Goal: Obtain resource: Download file/media

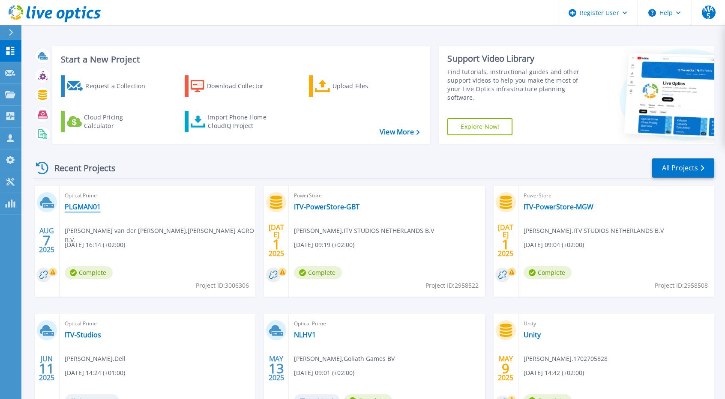
click at [91, 207] on link "PLGMAN01" at bounding box center [83, 207] width 36 height 9
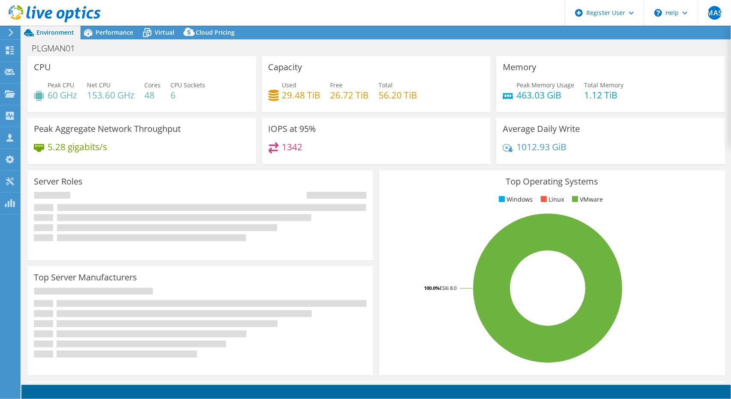
select select "USD"
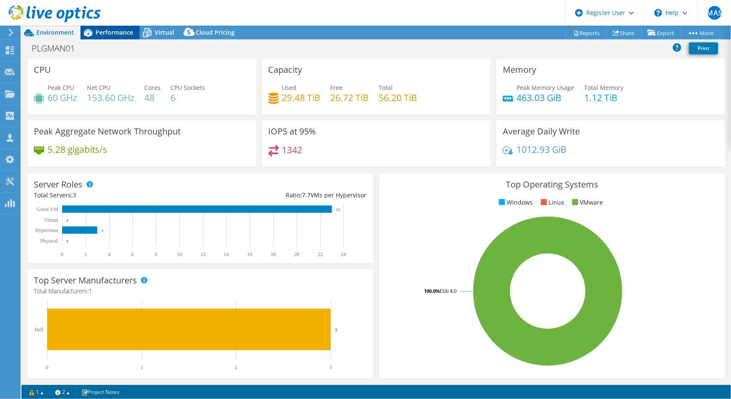
click at [123, 37] on div "Performance" at bounding box center [110, 33] width 59 height 14
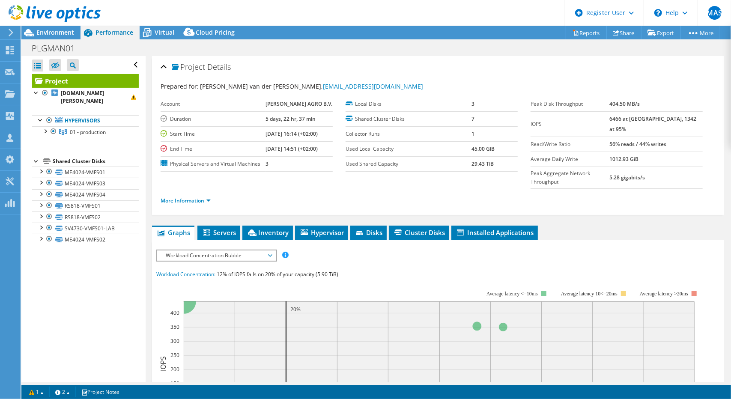
click at [199, 250] on div "Workload Concentration Bubble IOPS Disk Throughput IO Size Latency Queue Depth …" at bounding box center [216, 256] width 121 height 12
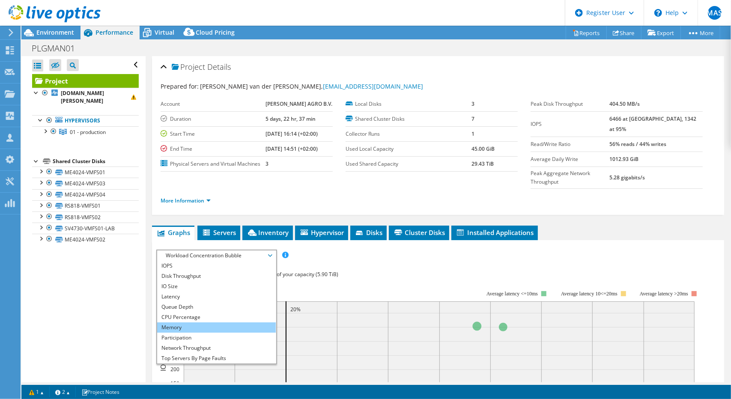
click at [182, 323] on li "Memory" at bounding box center [216, 328] width 119 height 10
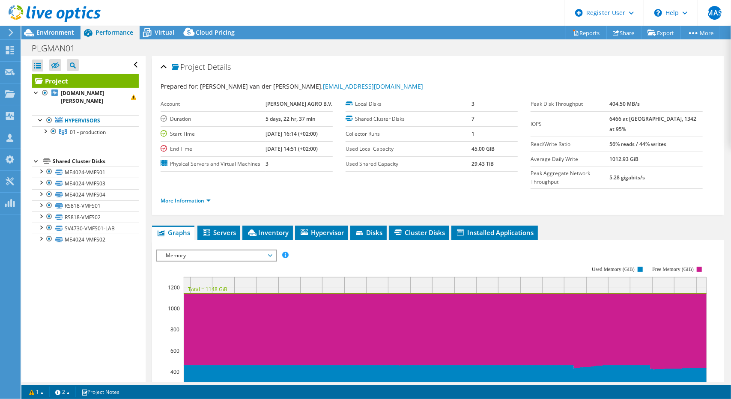
click at [204, 251] on span "Memory" at bounding box center [216, 256] width 110 height 10
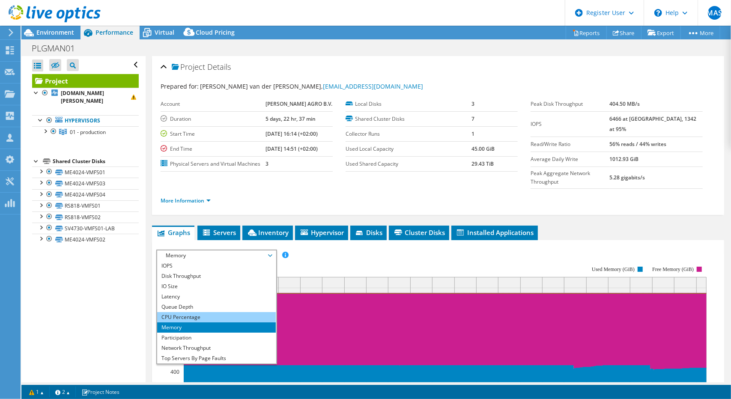
click at [182, 312] on li "CPU Percentage" at bounding box center [216, 317] width 119 height 10
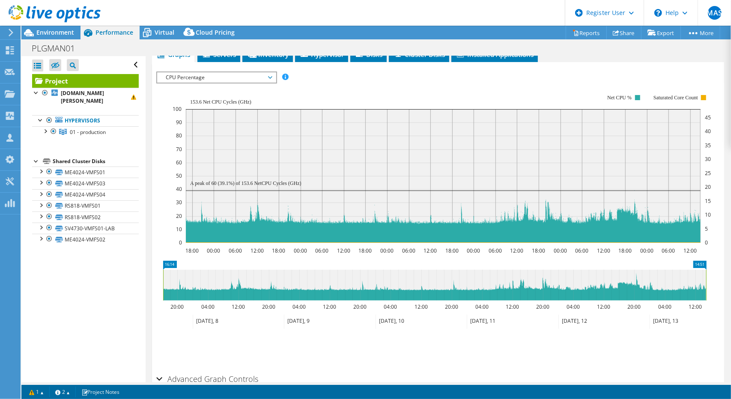
scroll to position [179, 0]
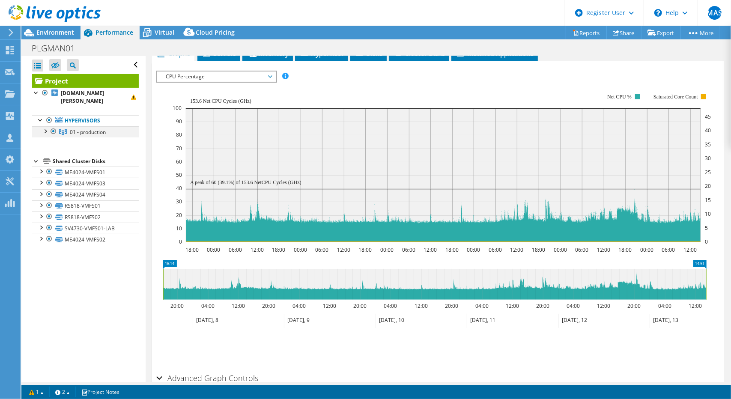
click at [46, 132] on div at bounding box center [45, 130] width 9 height 9
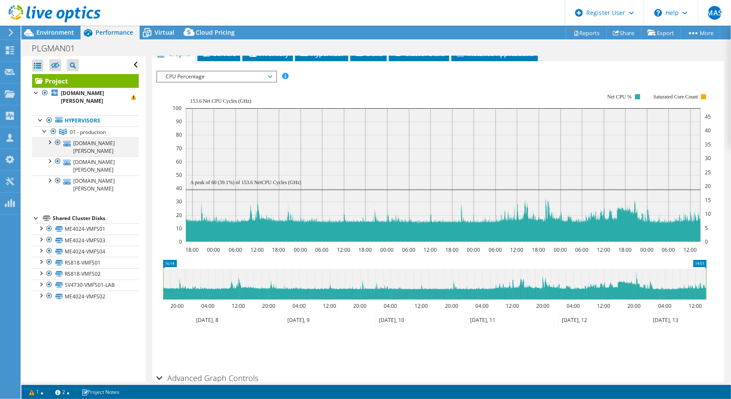
click at [57, 143] on div at bounding box center [58, 143] width 9 height 10
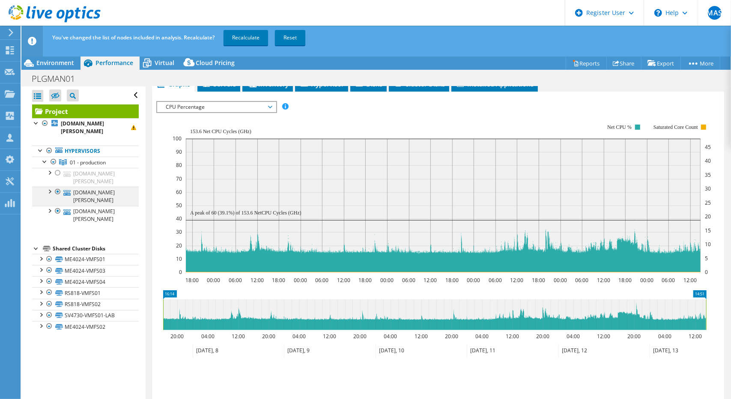
click at [57, 191] on div at bounding box center [58, 192] width 9 height 10
click at [60, 207] on div at bounding box center [58, 211] width 9 height 10
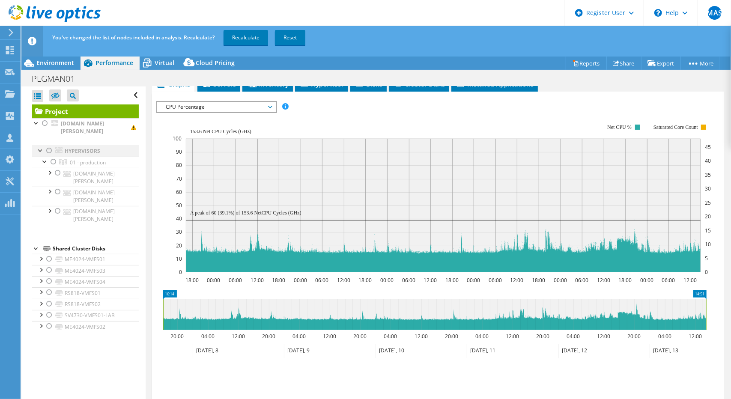
click at [49, 147] on div at bounding box center [49, 151] width 9 height 10
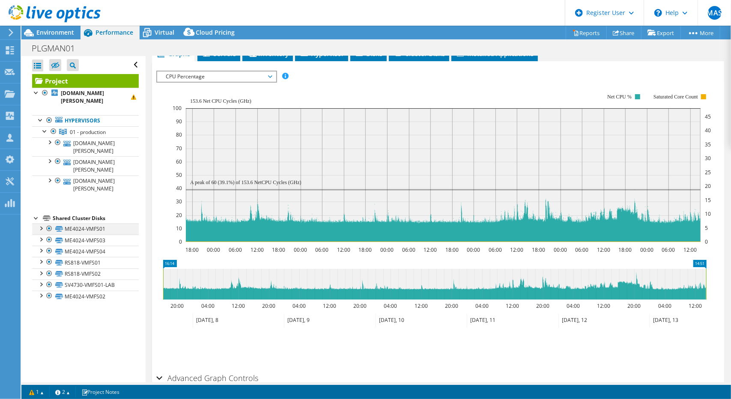
click at [50, 227] on div at bounding box center [49, 229] width 9 height 10
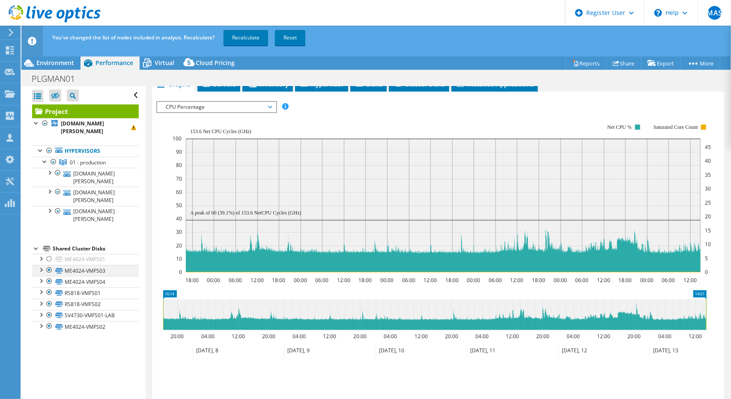
click at [48, 269] on div at bounding box center [49, 270] width 9 height 10
click at [50, 280] on div at bounding box center [49, 281] width 9 height 10
click at [52, 323] on div at bounding box center [49, 326] width 9 height 10
click at [256, 40] on link "Recalculate" at bounding box center [246, 37] width 45 height 15
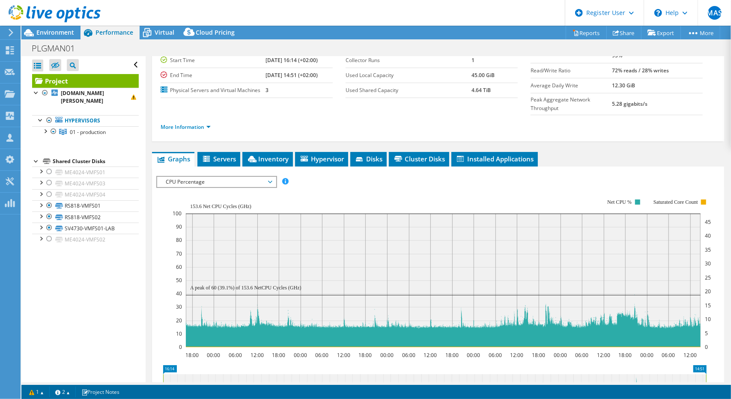
scroll to position [79, 0]
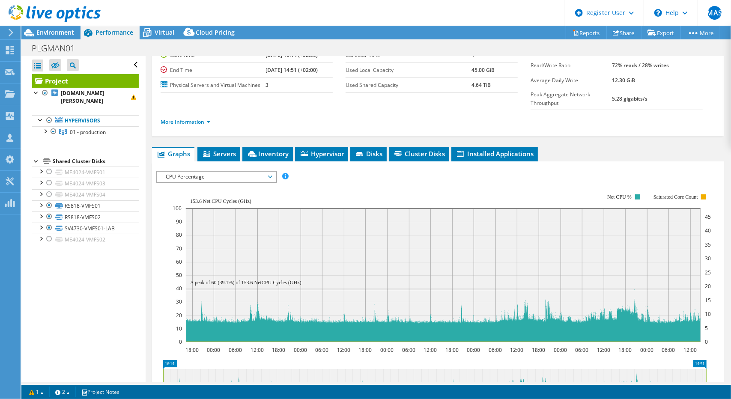
click at [275, 124] on div "Project Details Prepared for: Rick van der Boor, r.vanderboor@oxbo.com Account …" at bounding box center [438, 253] width 585 height 552
click at [279, 150] on span "Inventory" at bounding box center [268, 154] width 42 height 9
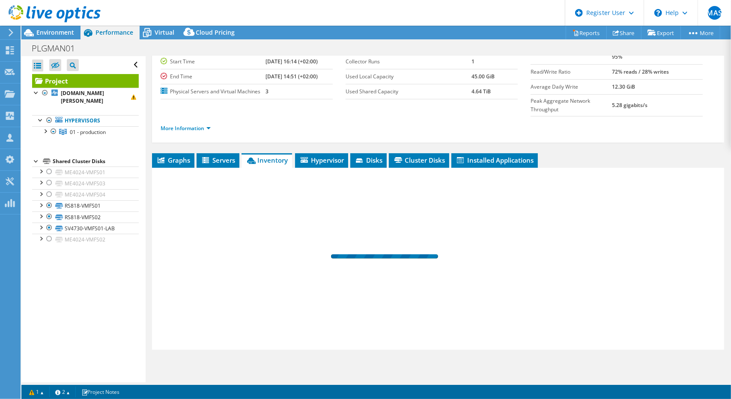
scroll to position [54, 0]
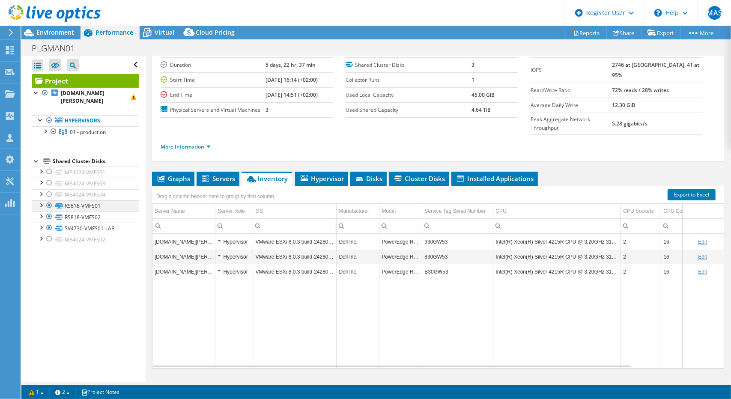
click at [51, 205] on div at bounding box center [49, 205] width 9 height 10
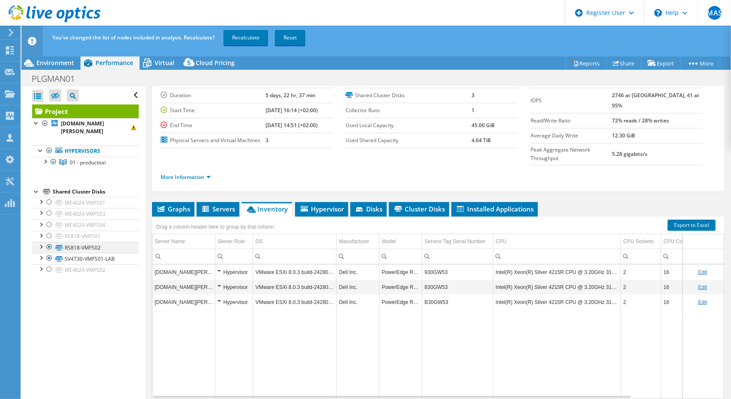
click at [51, 249] on div at bounding box center [49, 247] width 9 height 10
click at [51, 257] on div at bounding box center [49, 258] width 9 height 10
click at [45, 160] on div at bounding box center [45, 161] width 9 height 9
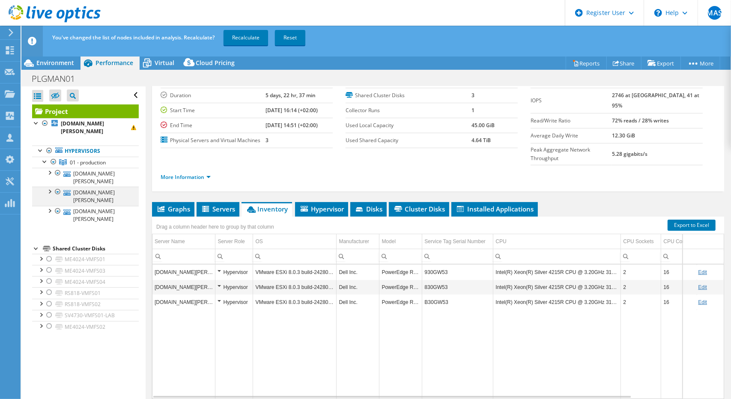
click at [57, 196] on div at bounding box center [58, 192] width 9 height 10
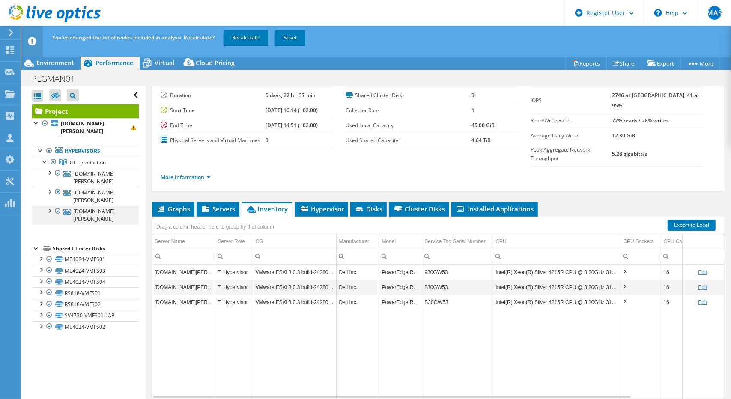
click at [58, 206] on div at bounding box center [58, 211] width 9 height 10
click at [58, 191] on div at bounding box center [58, 192] width 9 height 10
click at [58, 210] on div at bounding box center [58, 211] width 9 height 10
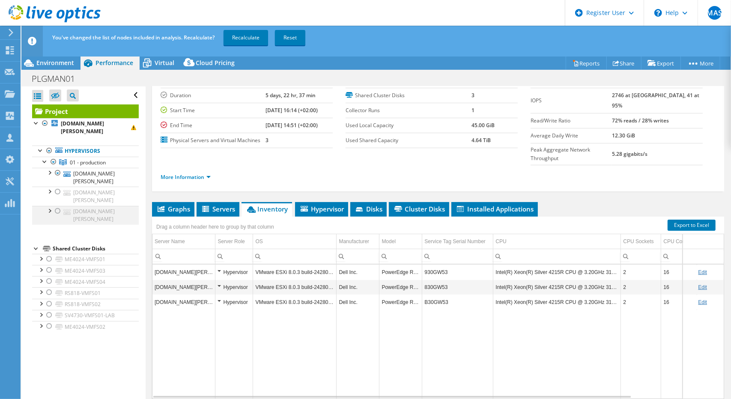
click at [60, 215] on div at bounding box center [58, 211] width 9 height 10
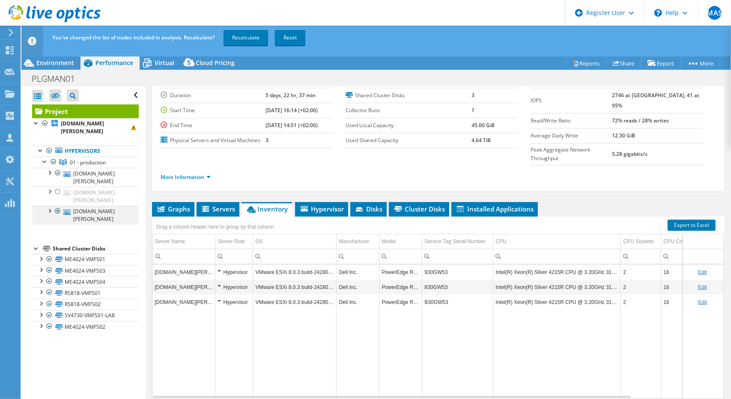
click at [60, 215] on div at bounding box center [58, 211] width 9 height 10
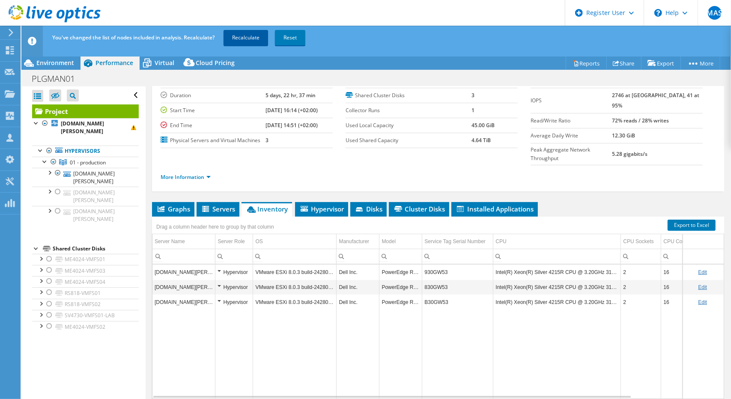
click at [249, 42] on link "Recalculate" at bounding box center [246, 37] width 45 height 15
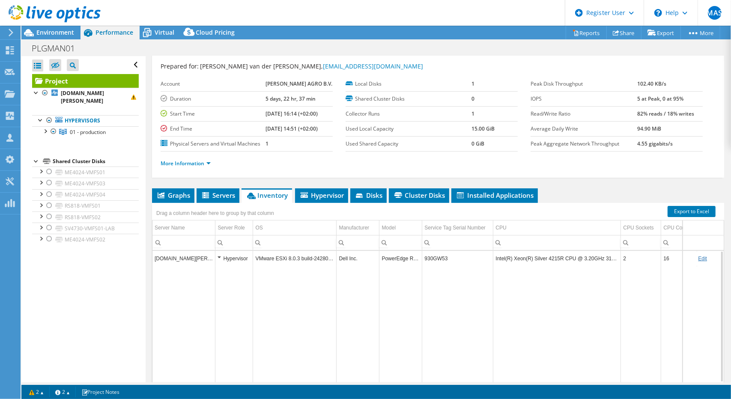
scroll to position [20, 0]
click at [183, 196] on span "Graphs" at bounding box center [173, 195] width 34 height 9
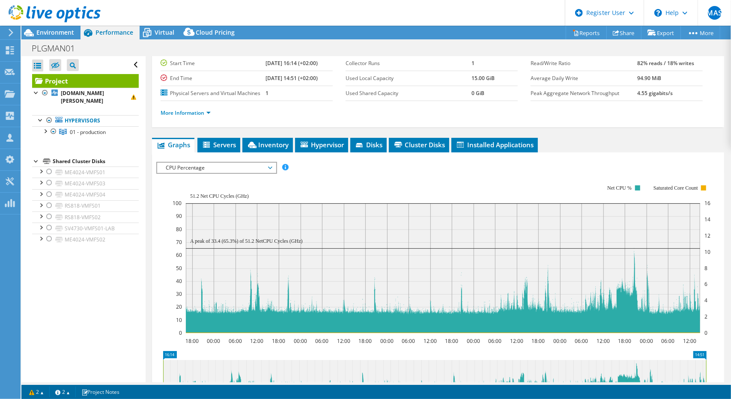
scroll to position [54, 0]
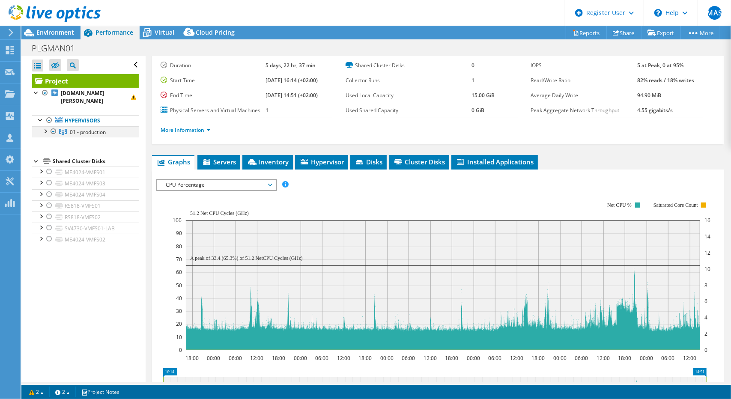
click at [47, 131] on div at bounding box center [45, 130] width 9 height 9
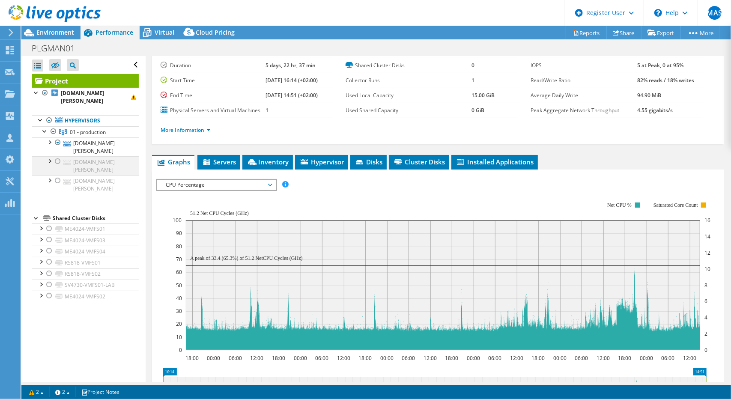
click at [59, 161] on div at bounding box center [58, 161] width 9 height 10
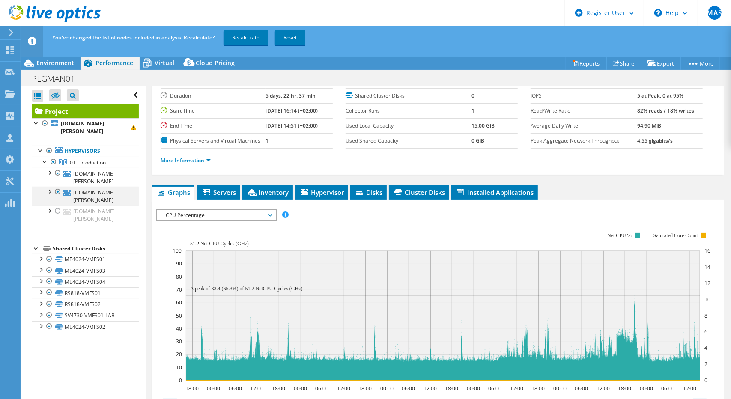
click at [61, 187] on div at bounding box center [58, 192] width 9 height 10
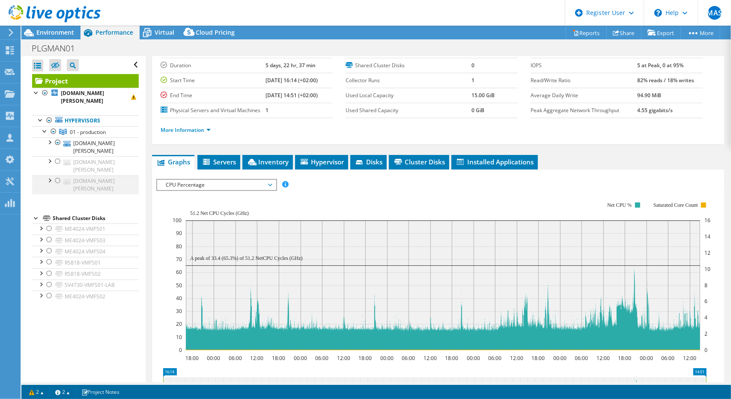
click at [58, 179] on div at bounding box center [58, 181] width 9 height 10
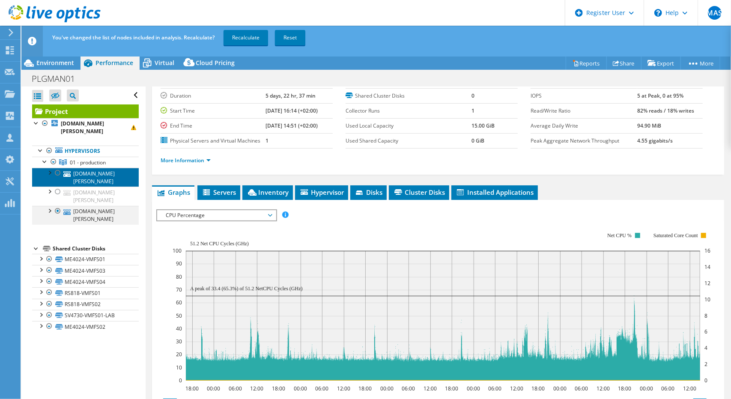
click at [58, 179] on link "[DOMAIN_NAME][PERSON_NAME]" at bounding box center [85, 177] width 107 height 19
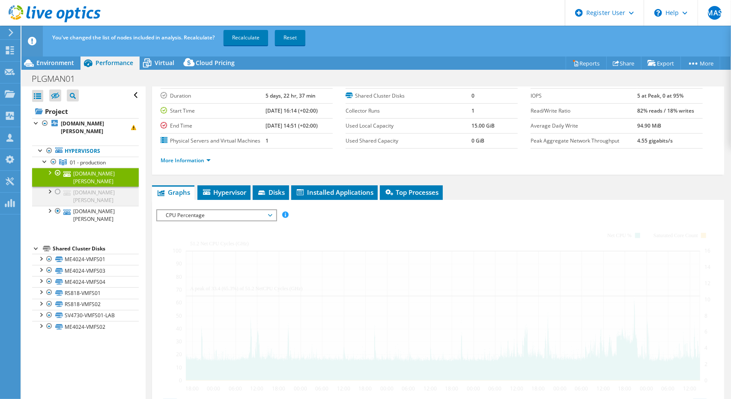
click at [59, 175] on div at bounding box center [58, 173] width 9 height 10
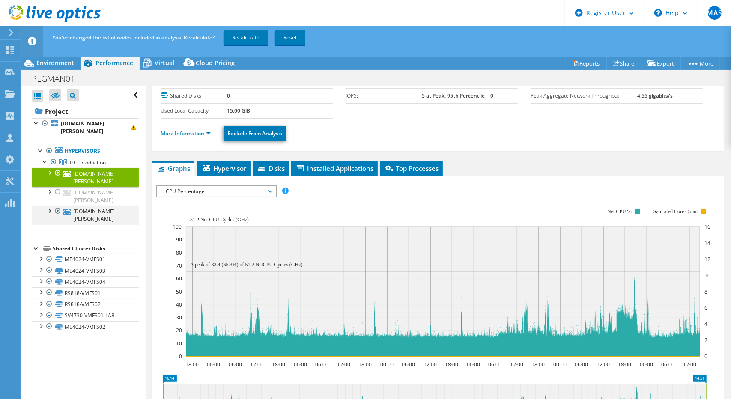
click at [59, 213] on div at bounding box center [58, 211] width 9 height 10
click at [57, 172] on div at bounding box center [58, 173] width 9 height 10
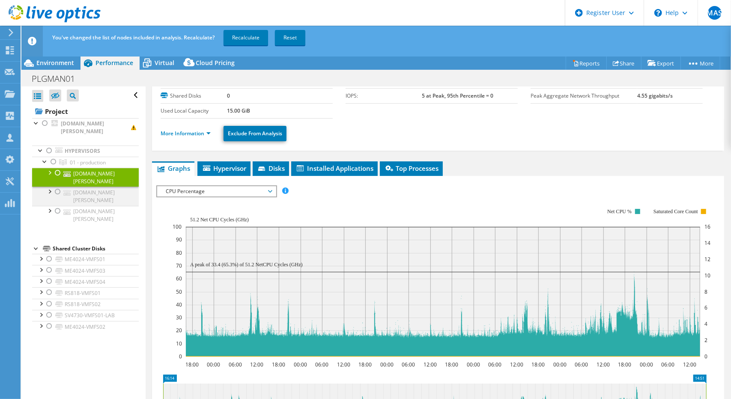
click at [57, 192] on div at bounding box center [58, 192] width 9 height 10
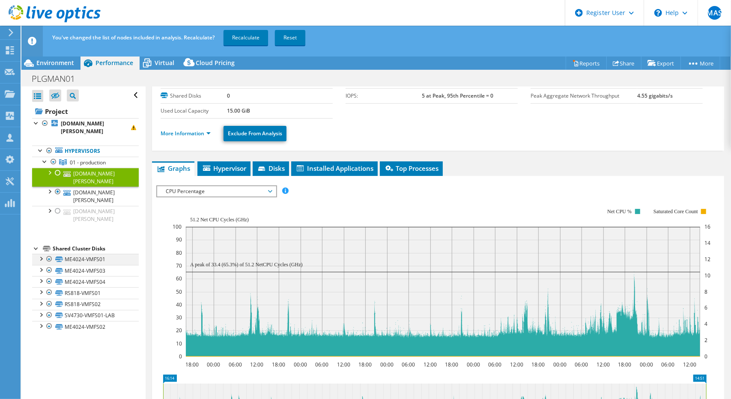
click at [50, 257] on div at bounding box center [49, 259] width 9 height 10
click at [50, 266] on div at bounding box center [49, 270] width 9 height 10
click at [51, 257] on div at bounding box center [49, 259] width 9 height 10
click at [51, 269] on div at bounding box center [49, 270] width 9 height 10
click at [50, 281] on div at bounding box center [49, 281] width 9 height 10
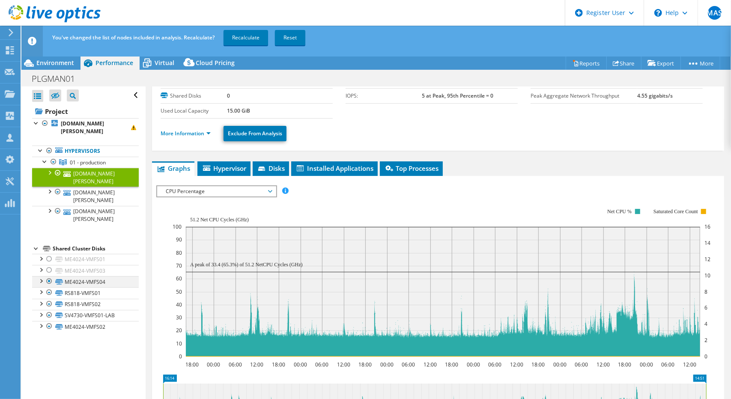
click at [49, 281] on div at bounding box center [49, 281] width 9 height 10
click at [49, 293] on div at bounding box center [49, 292] width 9 height 10
click at [50, 303] on div at bounding box center [49, 304] width 9 height 10
click at [51, 301] on div at bounding box center [49, 304] width 9 height 10
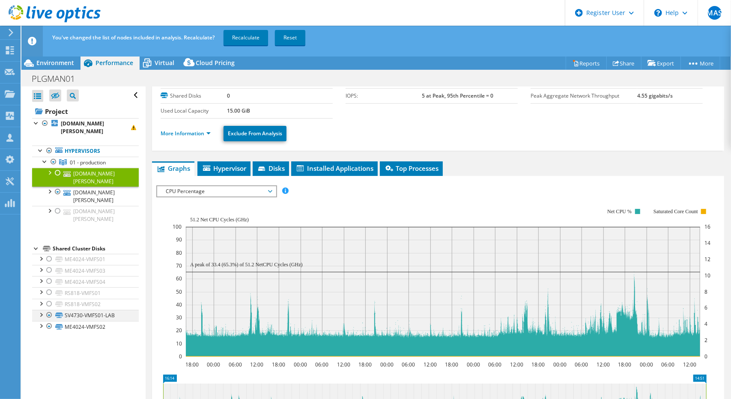
click at [51, 311] on div at bounding box center [49, 315] width 9 height 10
click at [48, 327] on div at bounding box center [49, 326] width 9 height 10
click at [242, 45] on link "Recalculate" at bounding box center [246, 37] width 45 height 15
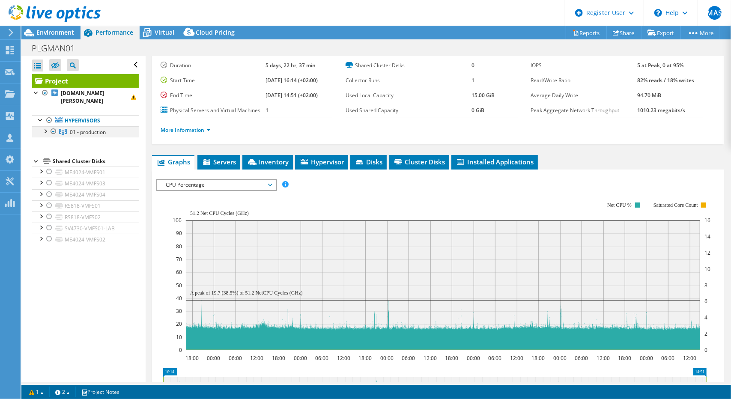
click at [47, 131] on div at bounding box center [45, 130] width 9 height 9
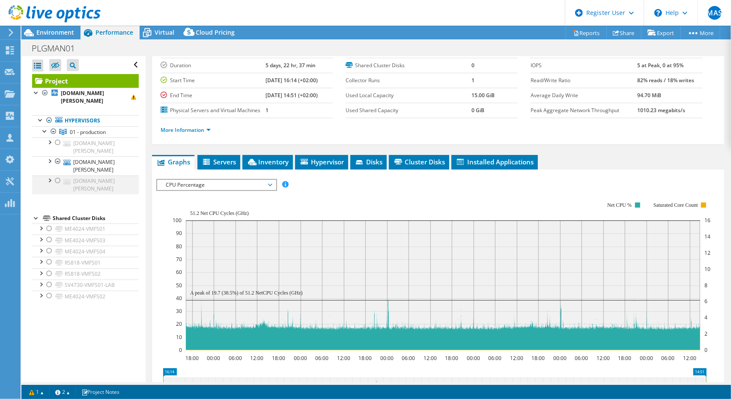
click at [59, 180] on div at bounding box center [58, 181] width 9 height 10
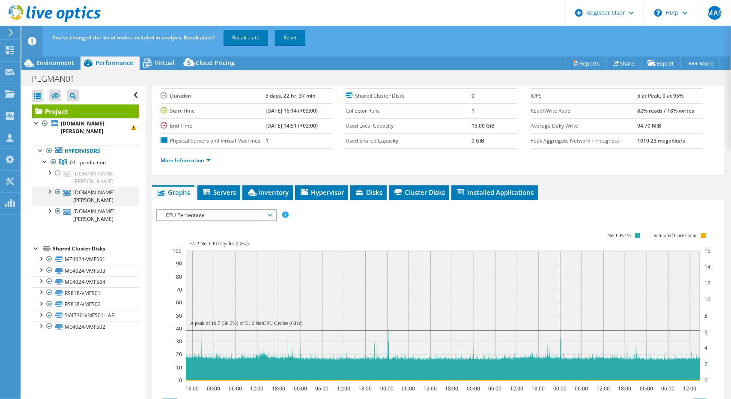
click at [60, 191] on div at bounding box center [58, 192] width 9 height 10
click at [51, 258] on div at bounding box center [49, 259] width 9 height 10
click at [48, 272] on div at bounding box center [49, 270] width 9 height 10
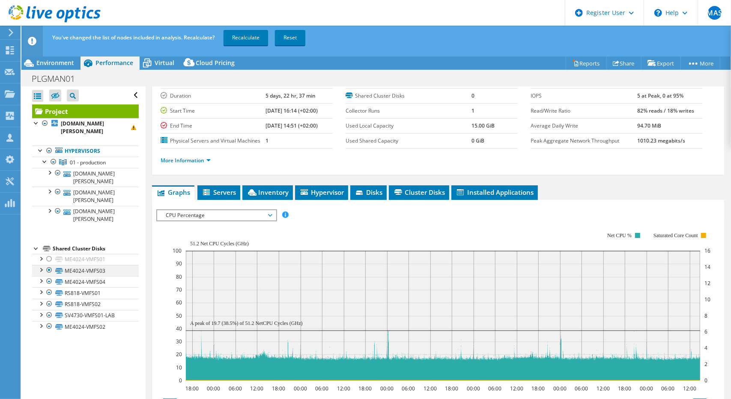
click at [48, 272] on div at bounding box center [49, 270] width 9 height 10
click at [49, 277] on div at bounding box center [49, 281] width 9 height 10
click at [52, 284] on div at bounding box center [49, 281] width 9 height 10
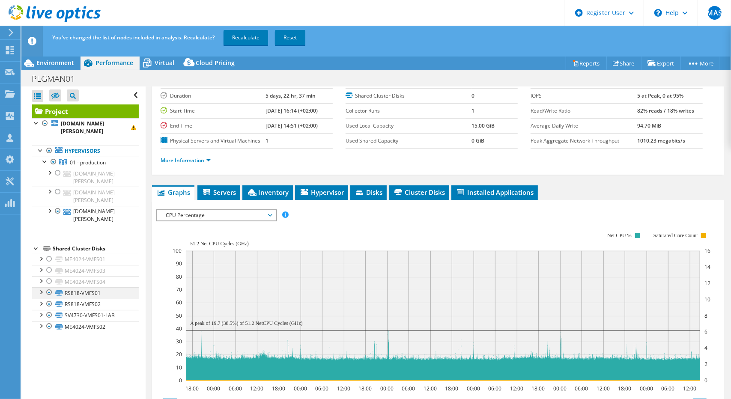
click at [50, 291] on div at bounding box center [49, 292] width 9 height 10
click at [50, 304] on div at bounding box center [49, 304] width 9 height 10
click at [51, 314] on div at bounding box center [49, 315] width 9 height 10
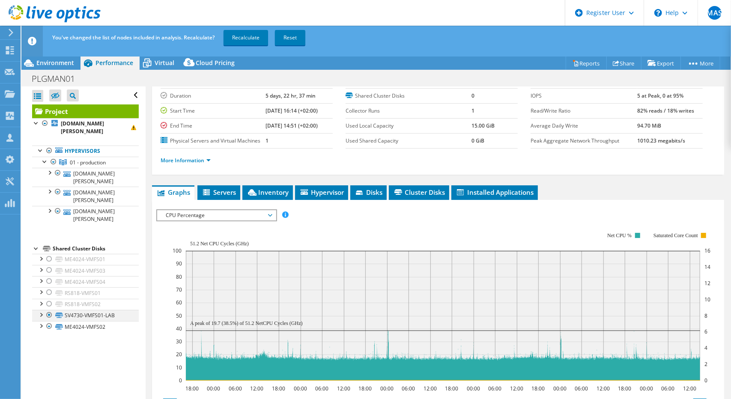
click at [51, 314] on div at bounding box center [49, 315] width 9 height 10
click at [52, 323] on div at bounding box center [49, 326] width 9 height 10
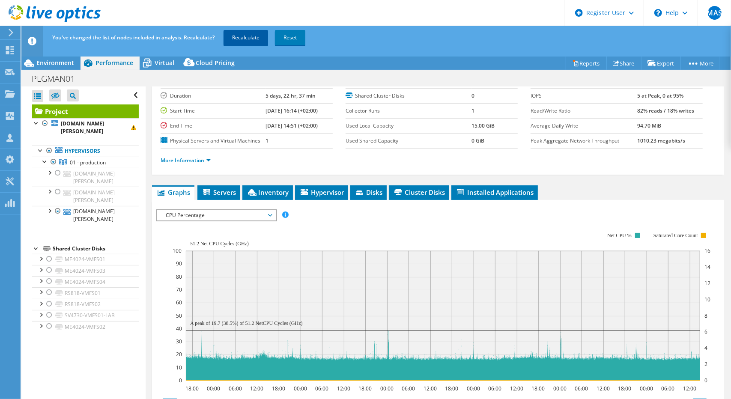
click at [235, 38] on link "Recalculate" at bounding box center [246, 37] width 45 height 15
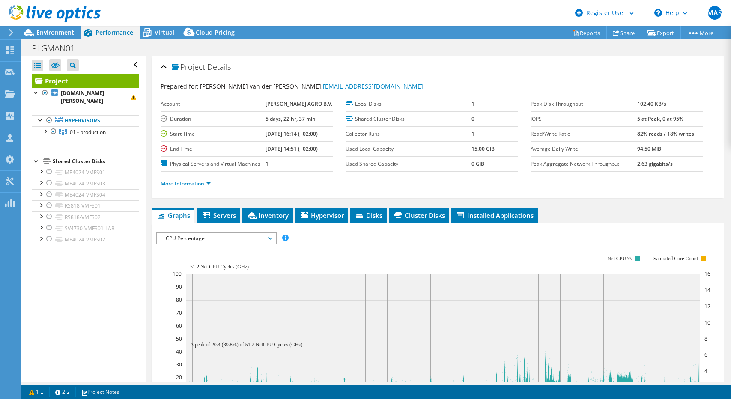
select select "USD"
click at [265, 209] on li "Inventory" at bounding box center [267, 216] width 51 height 15
click at [276, 212] on span "Inventory" at bounding box center [268, 215] width 42 height 9
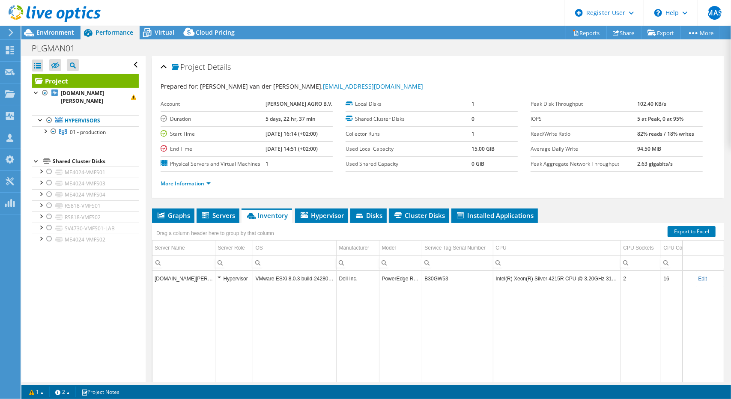
click at [339, 186] on ul "More Information" at bounding box center [438, 183] width 555 height 12
click at [317, 195] on div "Project Details Prepared for: [PERSON_NAME] van der [PERSON_NAME], [PERSON_NAME…" at bounding box center [438, 127] width 572 height 142
click at [221, 216] on span "Servers" at bounding box center [218, 215] width 34 height 9
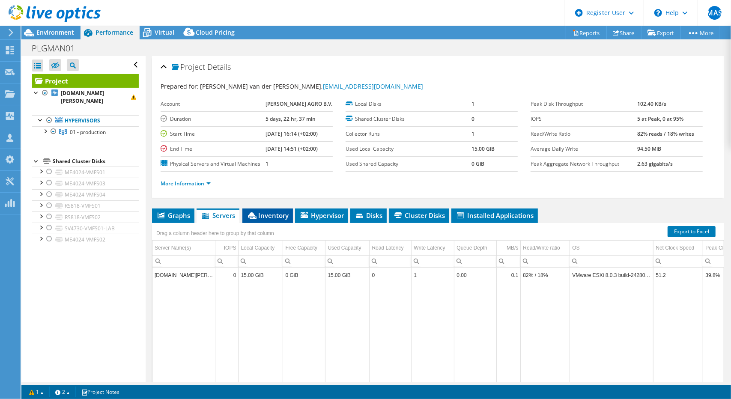
click at [272, 211] on span "Inventory" at bounding box center [268, 215] width 42 height 9
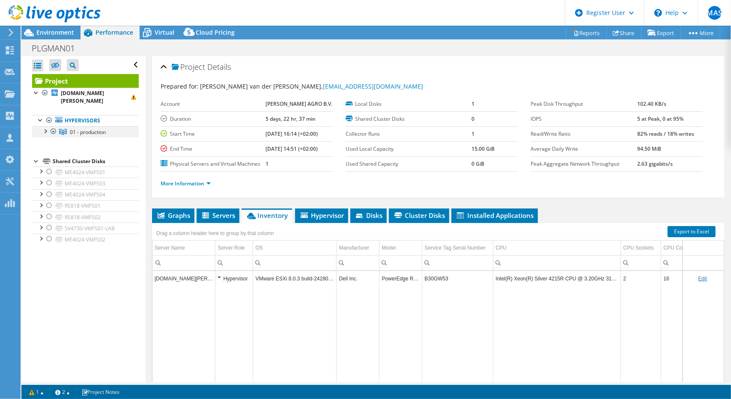
click at [44, 130] on div at bounding box center [45, 130] width 9 height 9
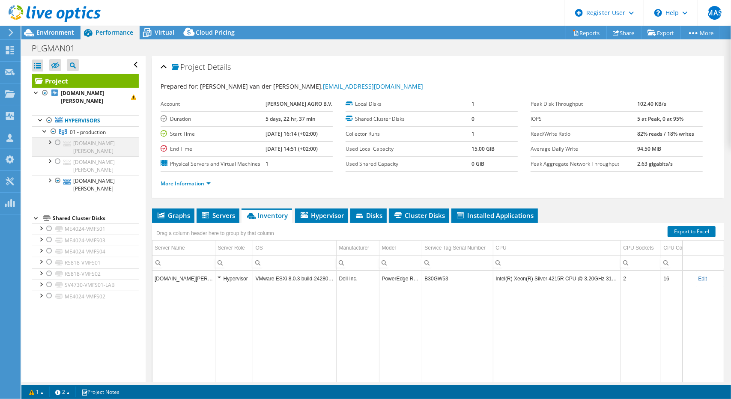
click at [60, 142] on div at bounding box center [58, 143] width 9 height 10
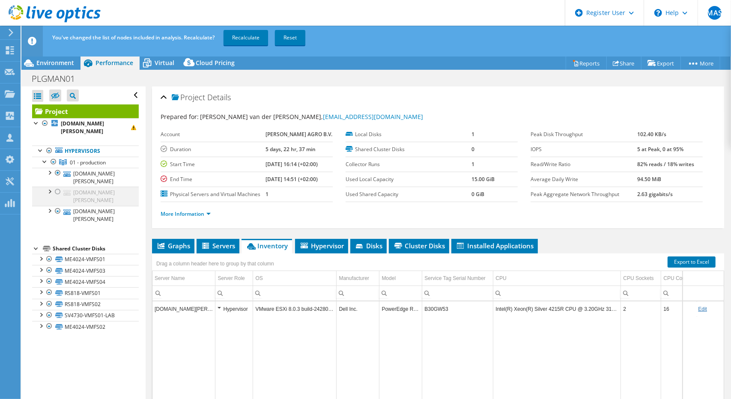
click at [60, 191] on div at bounding box center [58, 192] width 9 height 10
click at [253, 40] on link "Recalculate" at bounding box center [246, 37] width 45 height 15
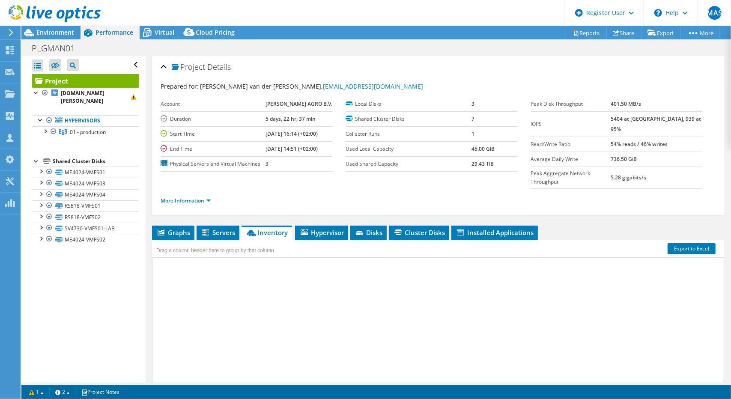
click at [171, 228] on span "Graphs" at bounding box center [173, 232] width 34 height 9
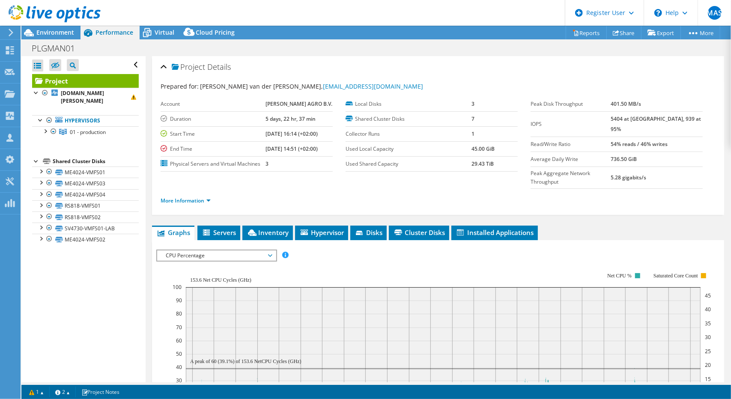
click at [346, 130] on label "Collector Runs" at bounding box center [409, 134] width 126 height 9
click at [53, 31] on span "Environment" at bounding box center [55, 32] width 38 height 8
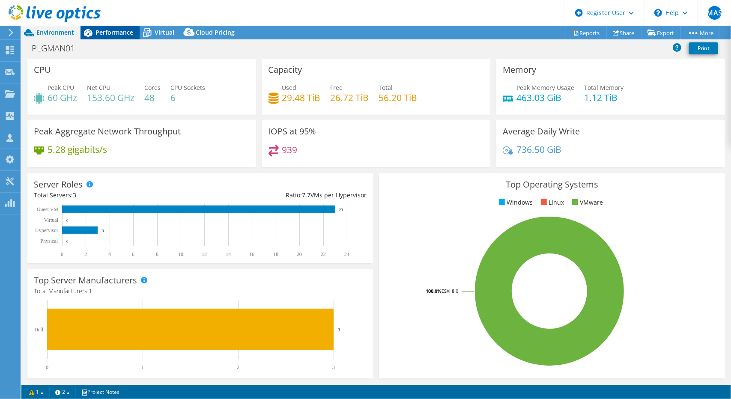
click at [114, 36] on span "Performance" at bounding box center [115, 32] width 38 height 8
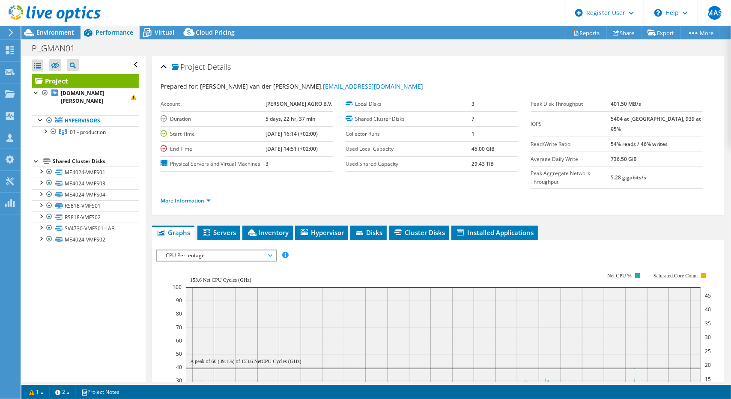
click at [239, 251] on span "CPU Percentage" at bounding box center [216, 256] width 110 height 10
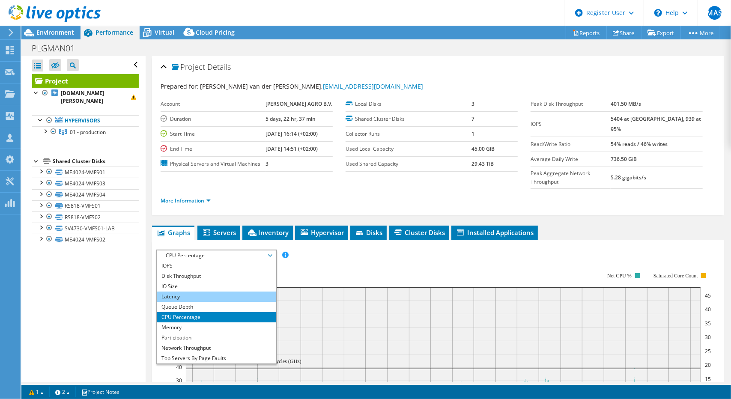
click at [175, 292] on li "Latency" at bounding box center [216, 297] width 119 height 10
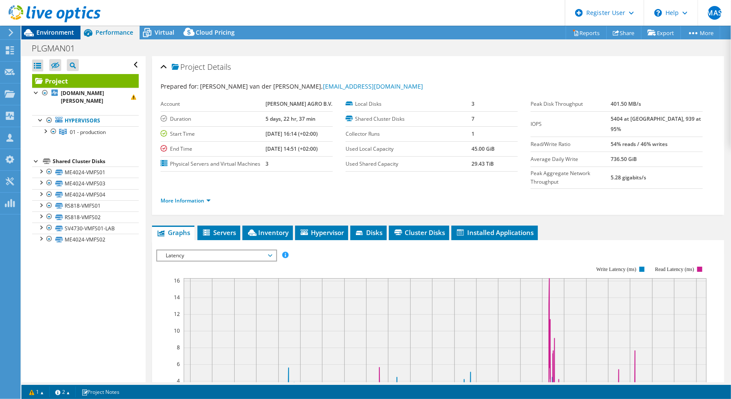
click at [53, 33] on span "Environment" at bounding box center [55, 32] width 38 height 8
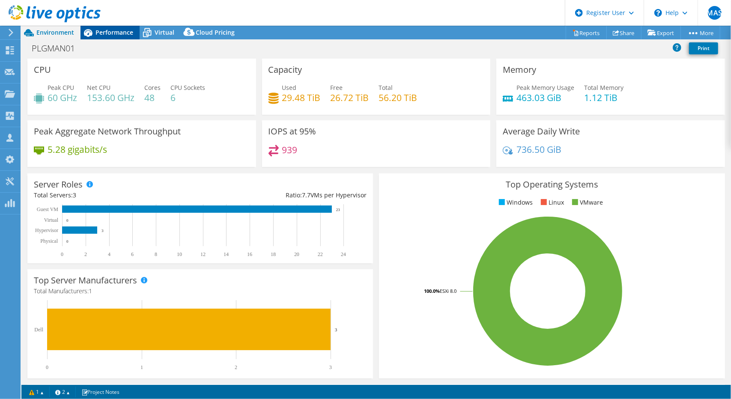
click at [114, 33] on span "Performance" at bounding box center [115, 32] width 38 height 8
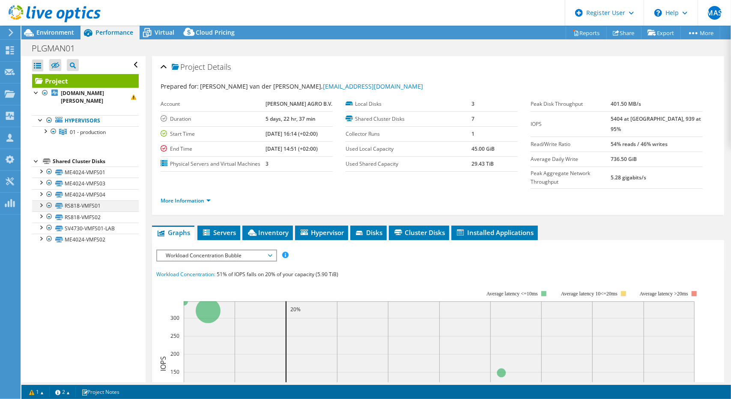
click at [49, 205] on div at bounding box center [49, 205] width 9 height 10
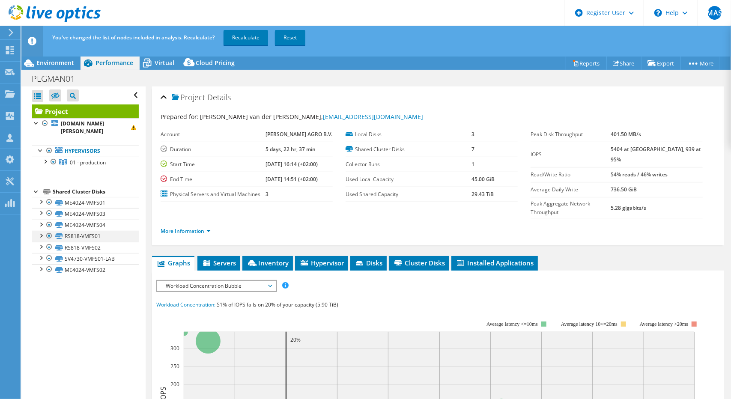
click at [51, 233] on div at bounding box center [49, 236] width 9 height 10
click at [49, 246] on div at bounding box center [49, 247] width 9 height 10
click at [48, 242] on div at bounding box center [49, 247] width 9 height 10
click at [51, 256] on div at bounding box center [49, 258] width 9 height 10
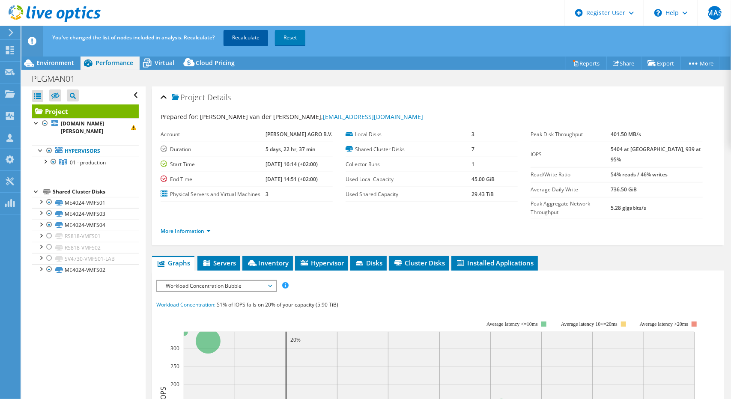
click at [255, 39] on link "Recalculate" at bounding box center [246, 37] width 45 height 15
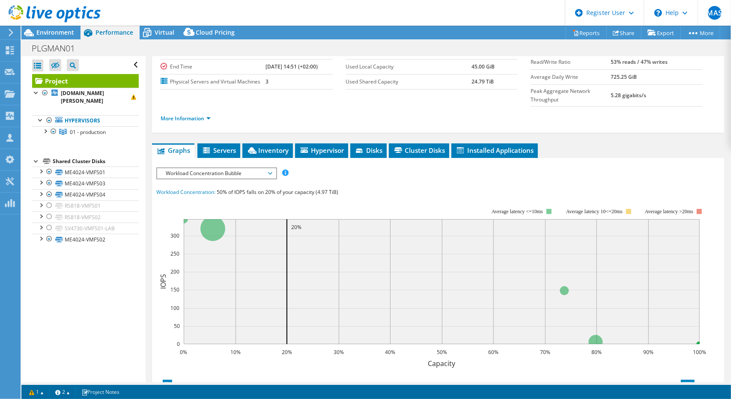
scroll to position [82, 0]
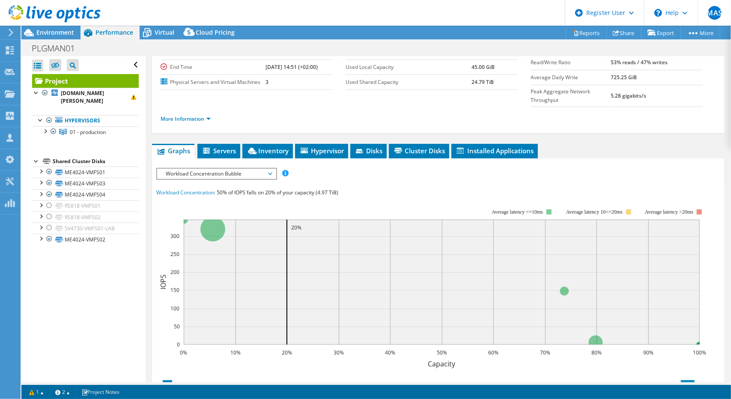
click at [238, 169] on span "Workload Concentration Bubble" at bounding box center [216, 174] width 110 height 10
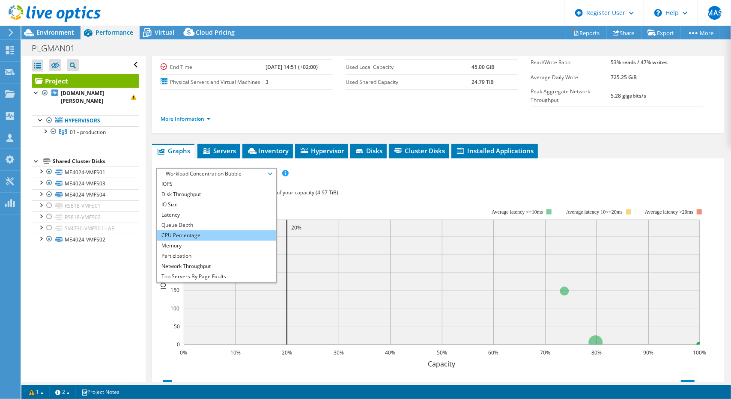
click at [190, 230] on li "CPU Percentage" at bounding box center [216, 235] width 119 height 10
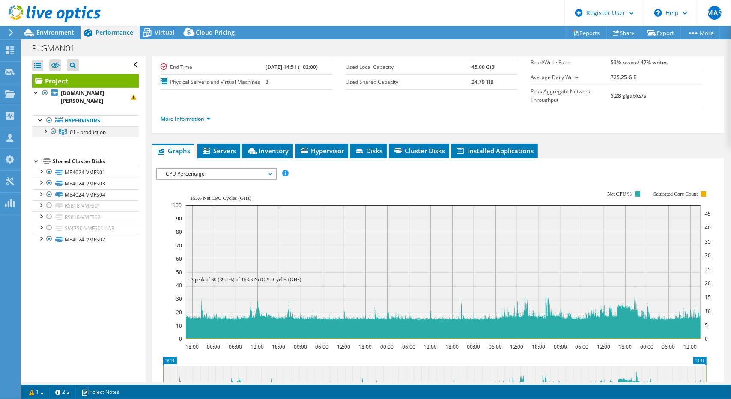
click at [46, 130] on div at bounding box center [45, 130] width 9 height 9
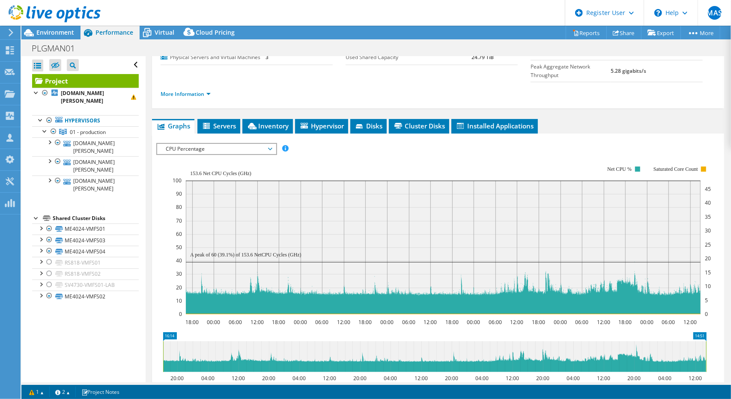
scroll to position [107, 0]
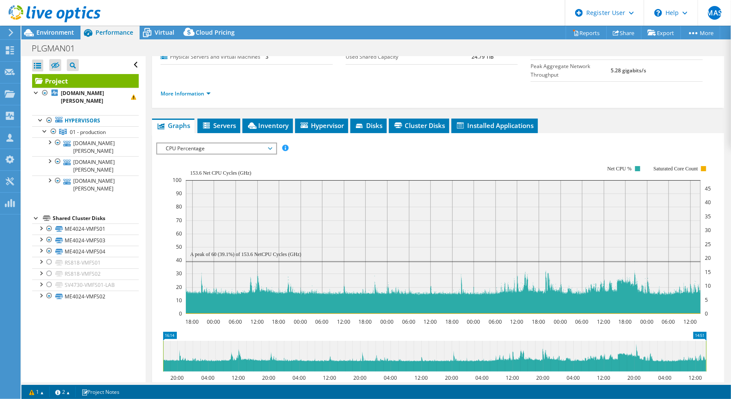
click at [245, 144] on span "CPU Percentage" at bounding box center [216, 149] width 110 height 10
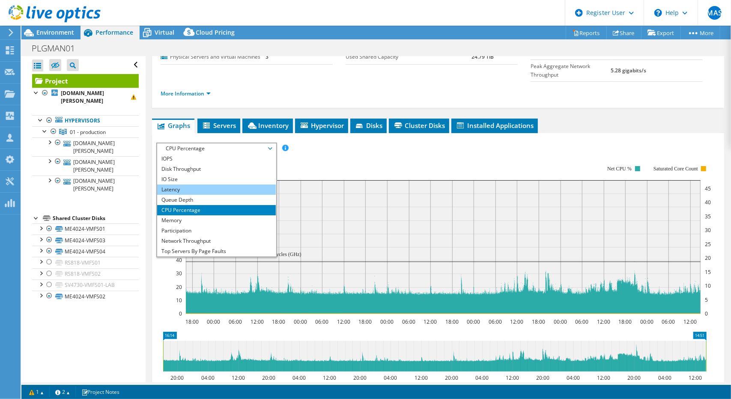
click at [178, 185] on li "Latency" at bounding box center [216, 190] width 119 height 10
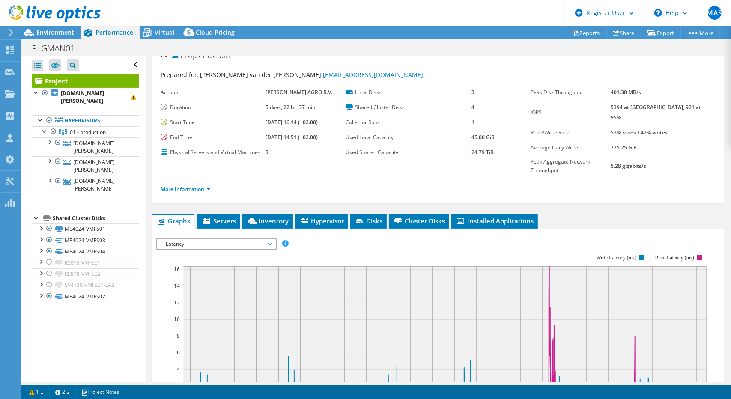
scroll to position [9, 0]
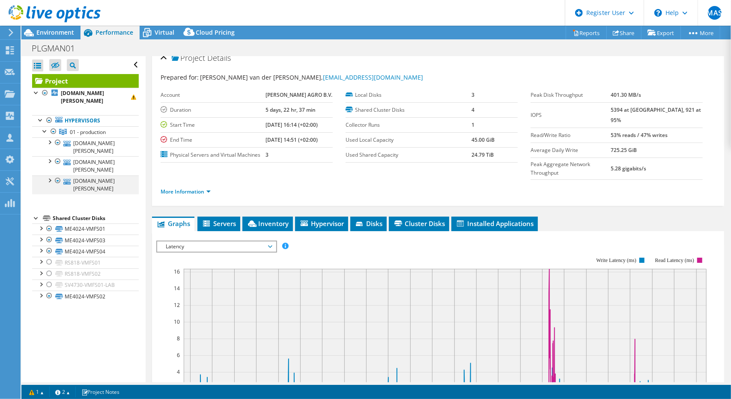
click at [58, 180] on div at bounding box center [58, 181] width 9 height 10
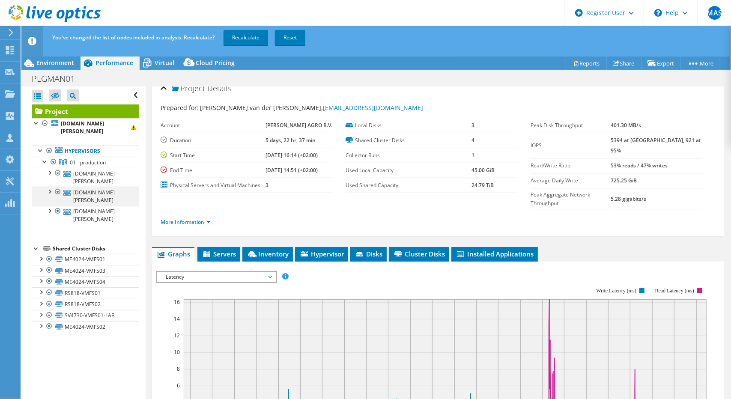
click at [60, 195] on div at bounding box center [58, 192] width 9 height 10
click at [59, 176] on div at bounding box center [58, 173] width 9 height 10
click at [59, 192] on div at bounding box center [58, 192] width 9 height 10
click at [57, 171] on div at bounding box center [58, 173] width 9 height 10
drag, startPoint x: 252, startPoint y: 42, endPoint x: 248, endPoint y: 38, distance: 4.8
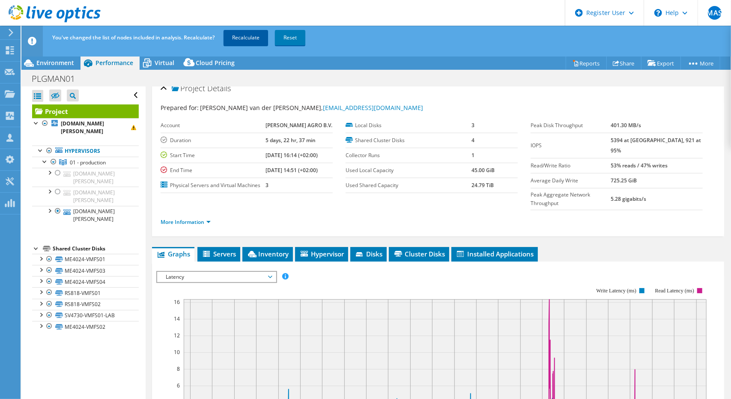
click at [248, 38] on link "Recalculate" at bounding box center [246, 37] width 45 height 15
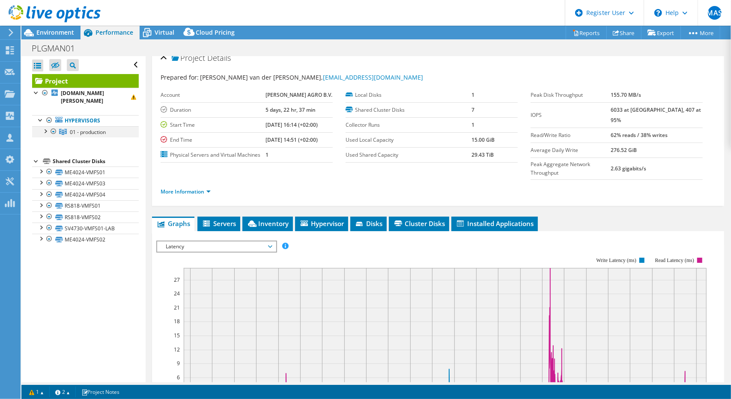
click at [44, 133] on div at bounding box center [45, 130] width 9 height 9
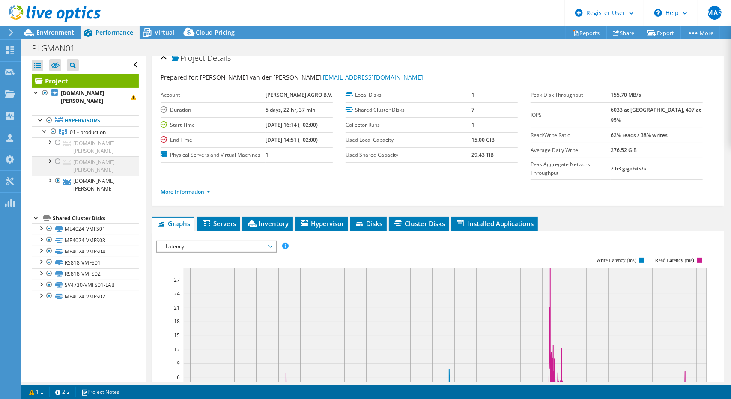
click at [57, 158] on div at bounding box center [58, 161] width 9 height 10
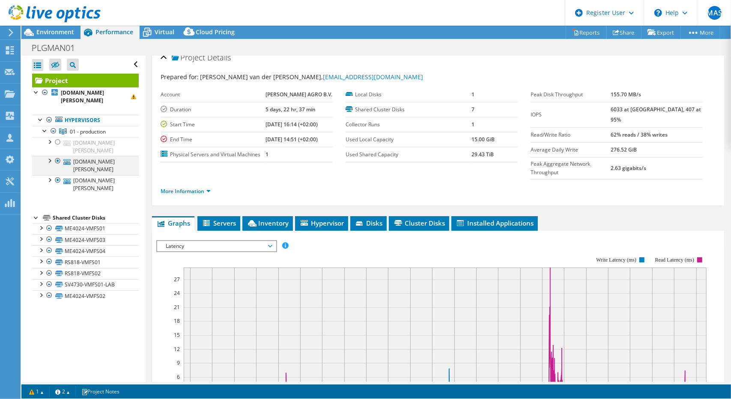
click at [57, 158] on div at bounding box center [58, 161] width 9 height 10
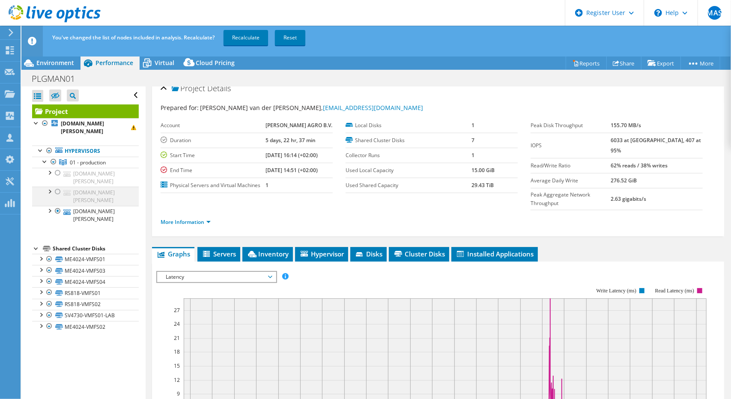
click at [58, 195] on div at bounding box center [58, 192] width 9 height 10
click at [60, 209] on div at bounding box center [58, 211] width 9 height 10
click at [240, 42] on link "Recalculate" at bounding box center [246, 37] width 45 height 15
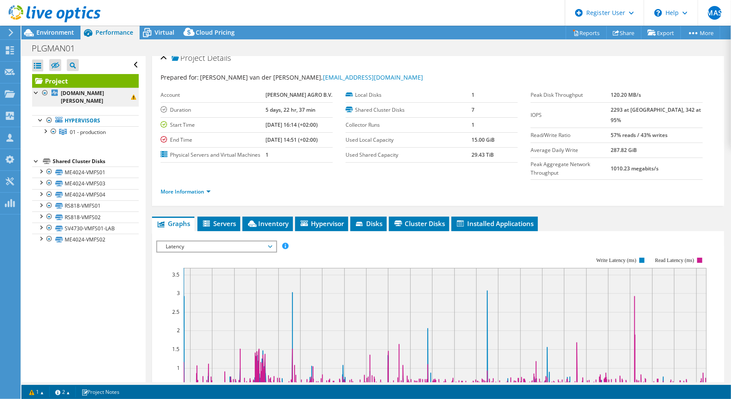
drag, startPoint x: 191, startPoint y: 232, endPoint x: 107, endPoint y: 90, distance: 165.4
click at [191, 242] on span "Latency" at bounding box center [216, 247] width 110 height 10
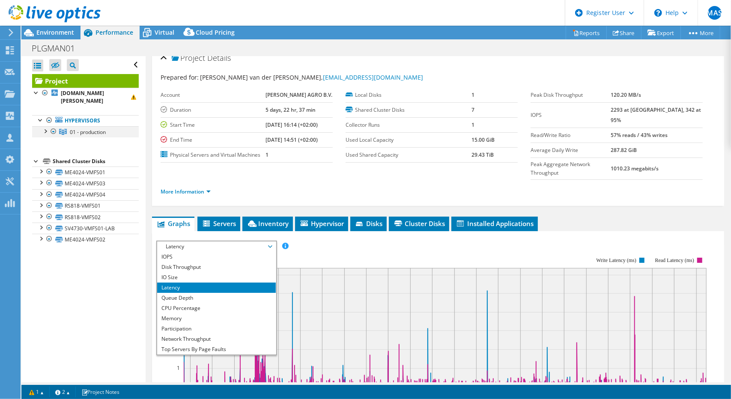
click at [46, 129] on div at bounding box center [45, 130] width 9 height 9
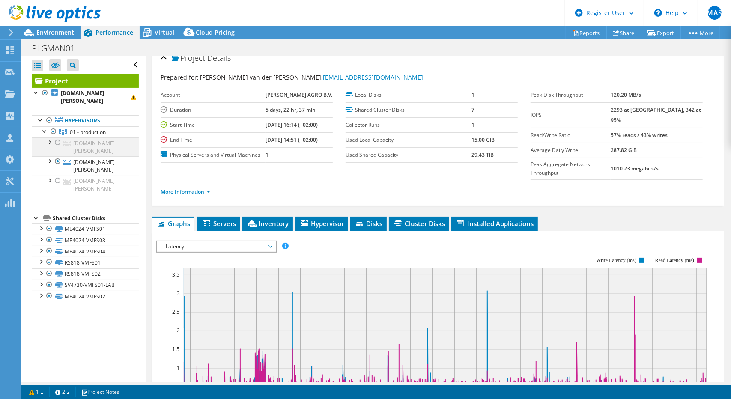
click at [60, 143] on div at bounding box center [58, 143] width 9 height 10
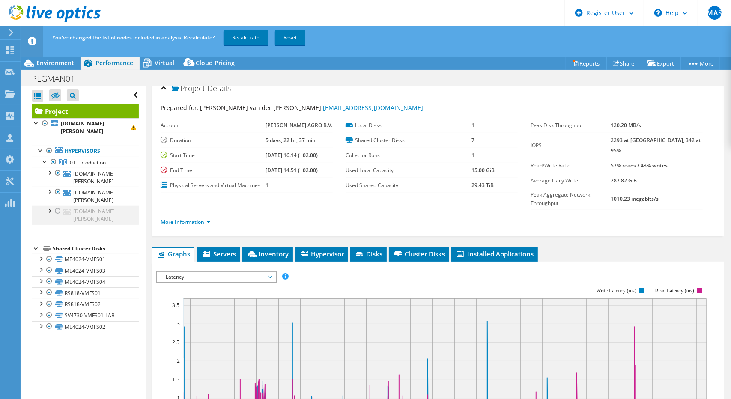
click at [58, 210] on div at bounding box center [58, 211] width 9 height 10
click at [254, 37] on link "Recalculate" at bounding box center [246, 37] width 45 height 15
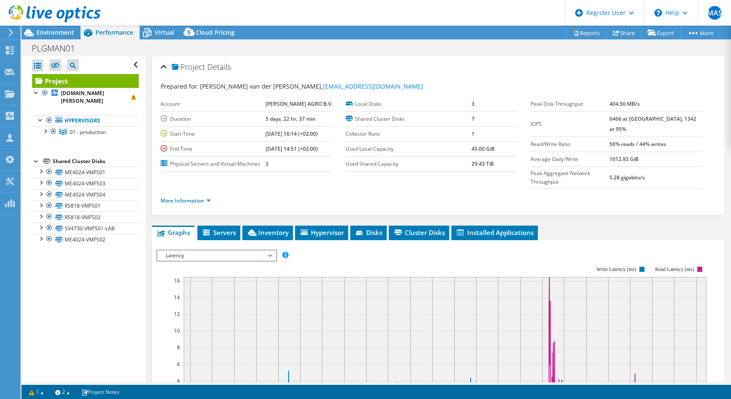
select select "USD"
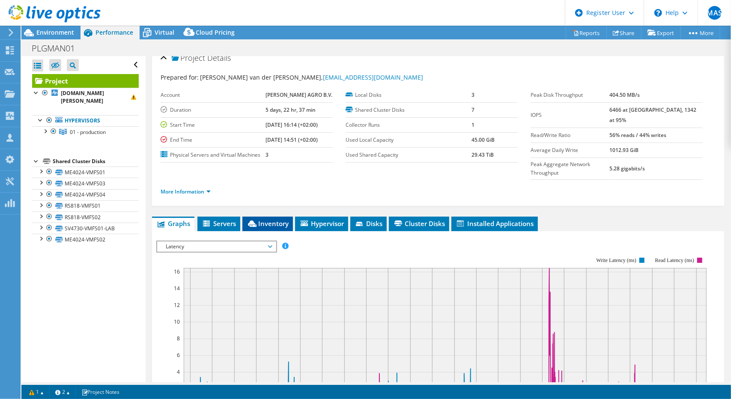
click at [266, 219] on span "Inventory" at bounding box center [268, 223] width 42 height 9
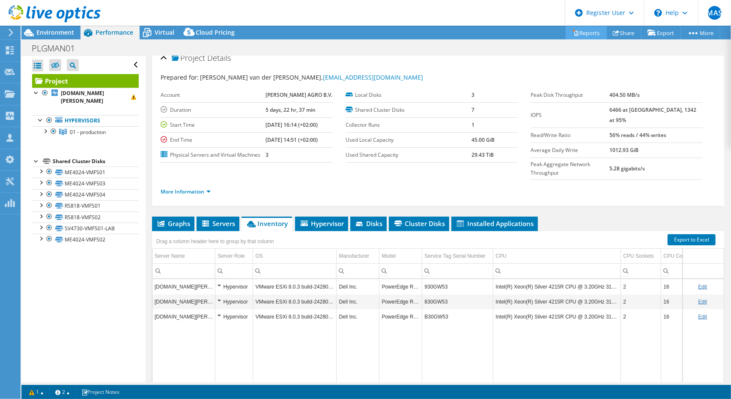
click at [583, 35] on link "Reports" at bounding box center [586, 32] width 41 height 13
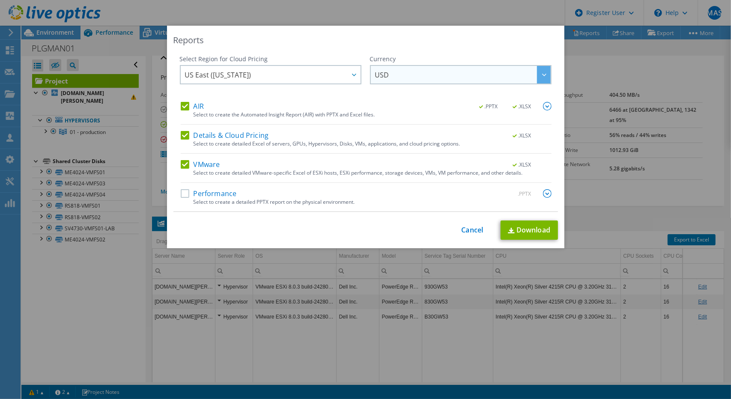
click at [427, 78] on span "USD" at bounding box center [463, 75] width 176 height 18
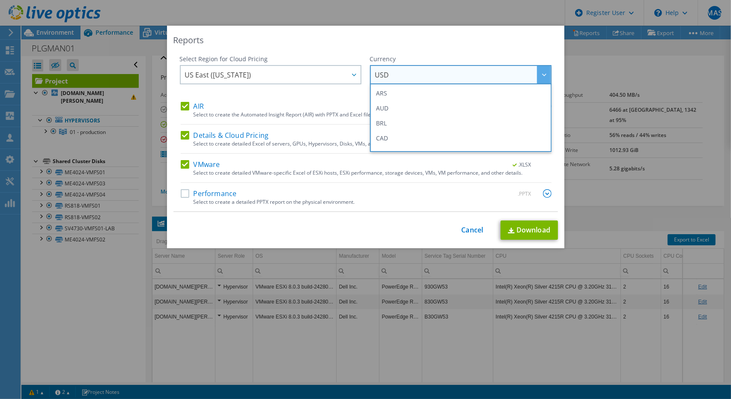
click at [305, 166] on div "VMware .XLSX" at bounding box center [366, 165] width 371 height 10
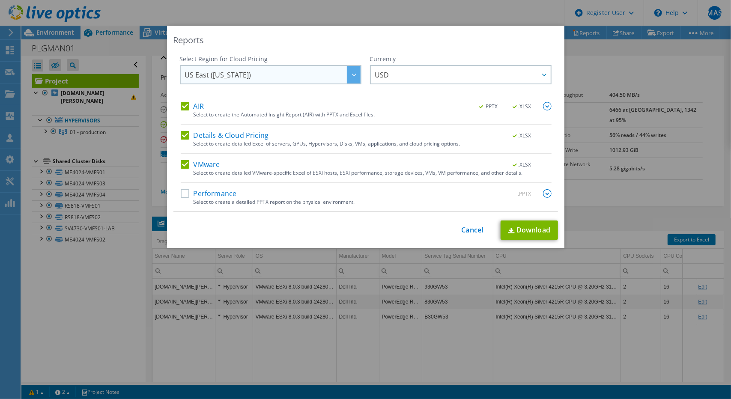
click at [309, 79] on span "US East ([US_STATE])" at bounding box center [273, 75] width 176 height 18
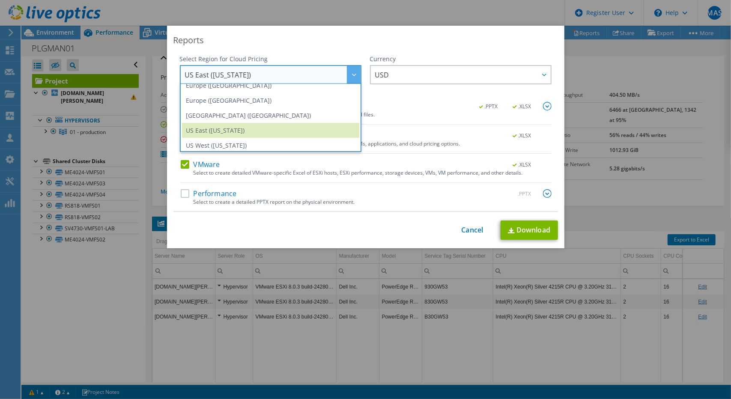
scroll to position [113, 0]
click at [254, 125] on li "US East ([US_STATE])" at bounding box center [270, 130] width 177 height 15
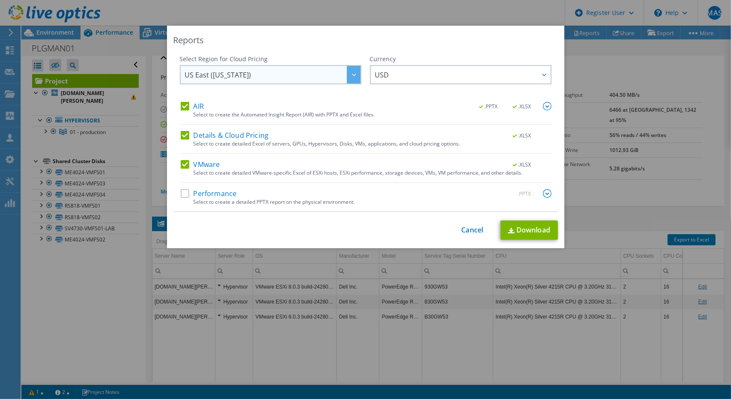
click at [231, 81] on span "US East ([US_STATE])" at bounding box center [218, 76] width 66 height 13
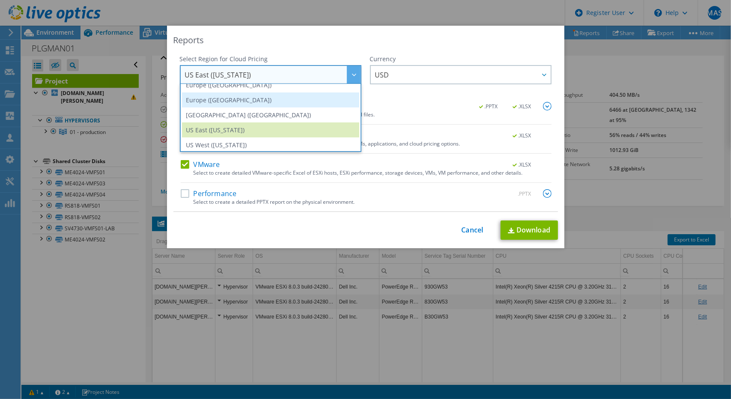
click at [224, 99] on li "Europe ([GEOGRAPHIC_DATA])" at bounding box center [270, 100] width 177 height 15
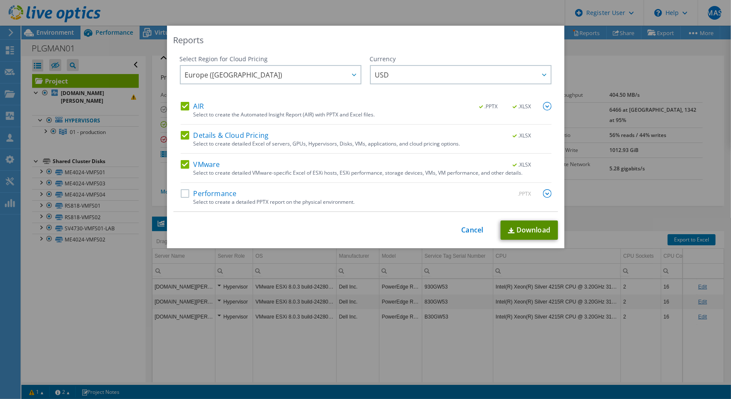
click at [516, 226] on link "Download" at bounding box center [529, 230] width 57 height 19
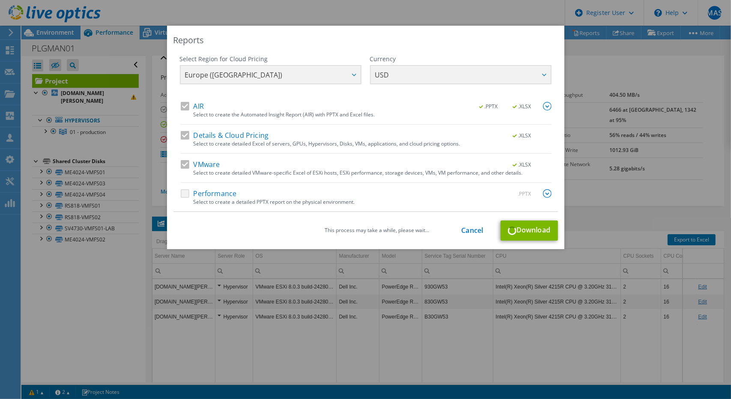
drag, startPoint x: 617, startPoint y: 60, endPoint x: 595, endPoint y: 46, distance: 27.0
click at [595, 46] on div "Reports Select Region for Cloud Pricing Asia Pacific (Hong Kong) Asia Pacific (…" at bounding box center [365, 200] width 731 height 348
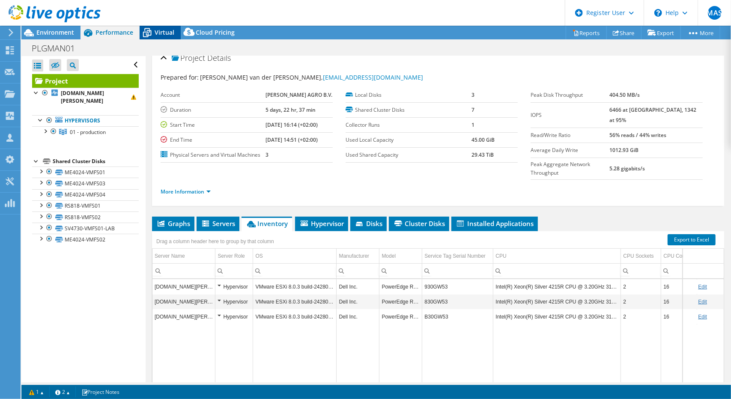
click at [169, 34] on span "Virtual" at bounding box center [165, 32] width 20 height 8
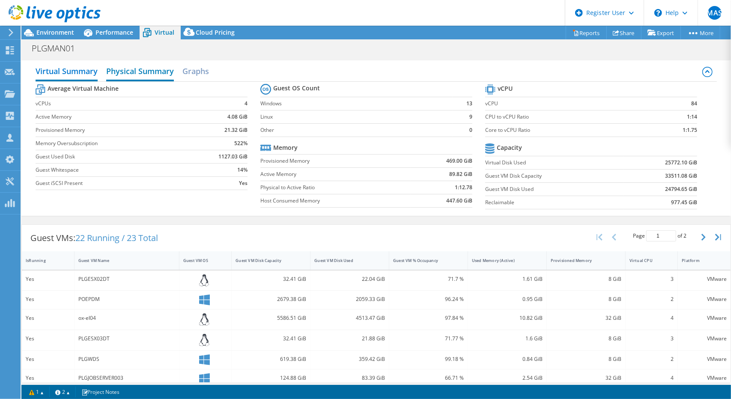
click at [160, 66] on h2 "Physical Summary" at bounding box center [140, 72] width 68 height 19
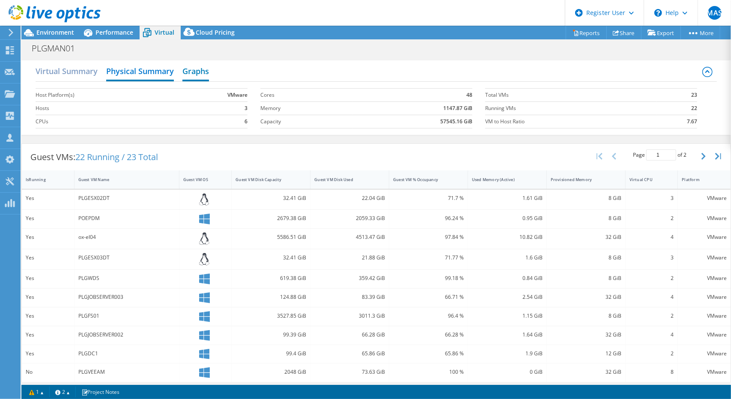
click at [198, 74] on h2 "Graphs" at bounding box center [195, 72] width 27 height 19
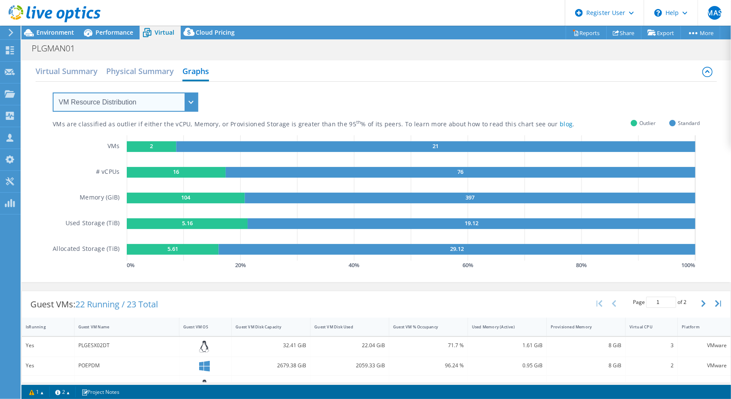
click at [169, 98] on select "VM Resource Distribution Provisioning Contrast Over Provisioning" at bounding box center [126, 102] width 146 height 19
drag, startPoint x: 115, startPoint y: 184, endPoint x: 196, endPoint y: 185, distance: 81.0
click at [225, 182] on icon "2 21 16 76 104 397 5.16 19.12 5.61 29.12" at bounding box center [413, 198] width 573 height 126
click at [176, 106] on select "VM Resource Distribution Provisioning Contrast Over Provisioning" at bounding box center [126, 102] width 146 height 19
click at [182, 107] on select "VM Resource Distribution Provisioning Contrast Over Provisioning" at bounding box center [126, 102] width 146 height 19
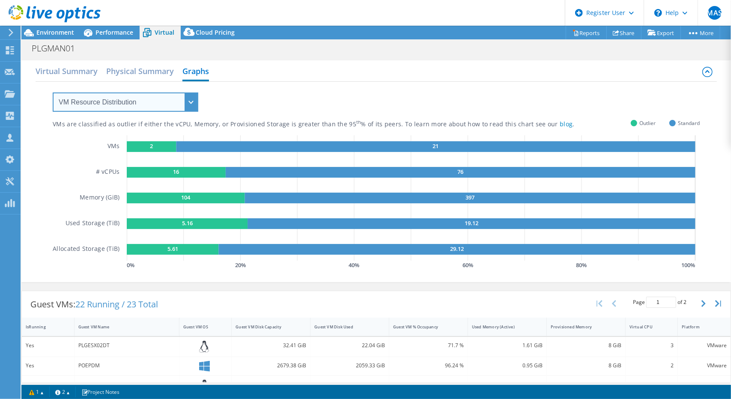
select select "Over Provisioning"
click at [53, 93] on select "VM Resource Distribution Provisioning Contrast Over Provisioning" at bounding box center [126, 102] width 146 height 19
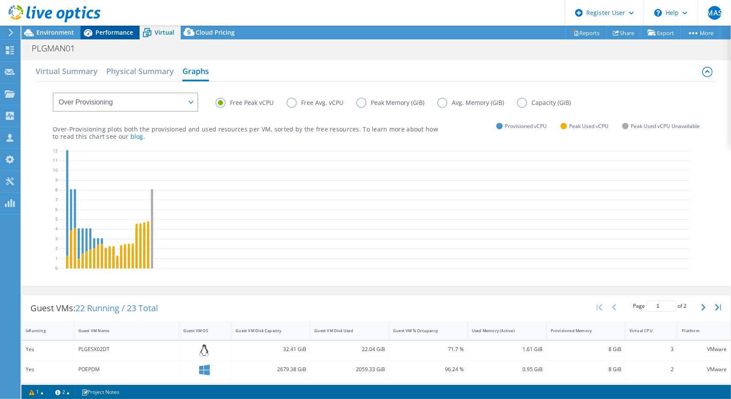
click at [120, 32] on span "Performance" at bounding box center [115, 32] width 38 height 8
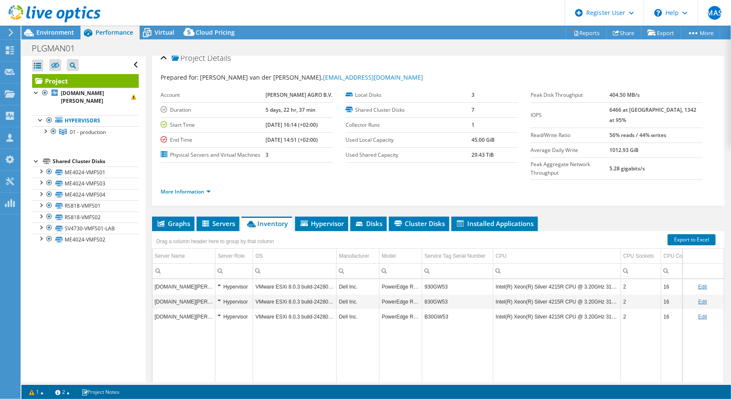
scroll to position [0, 0]
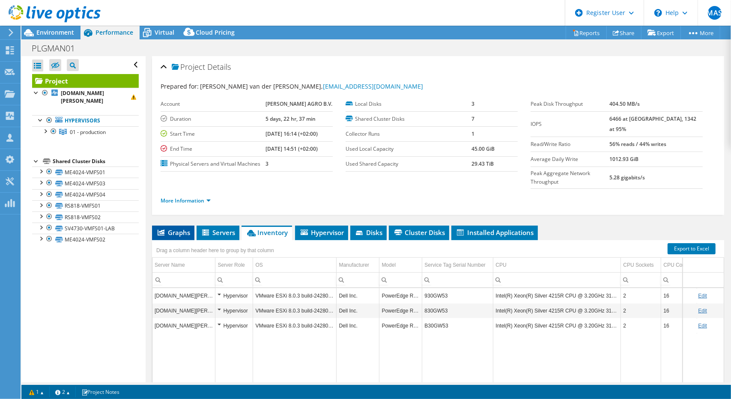
click at [186, 228] on span "Graphs" at bounding box center [173, 232] width 34 height 9
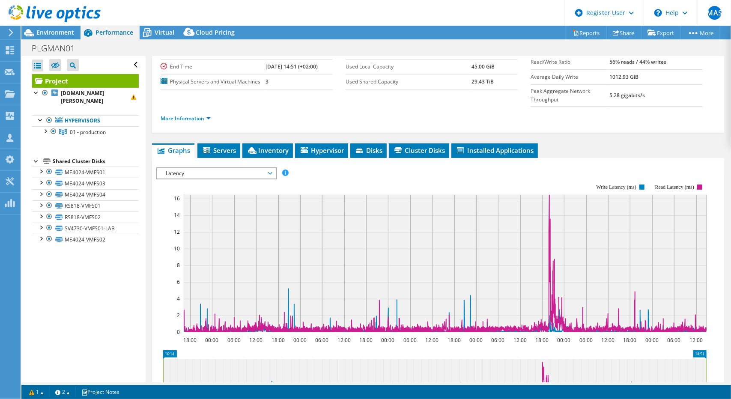
scroll to position [88, 0]
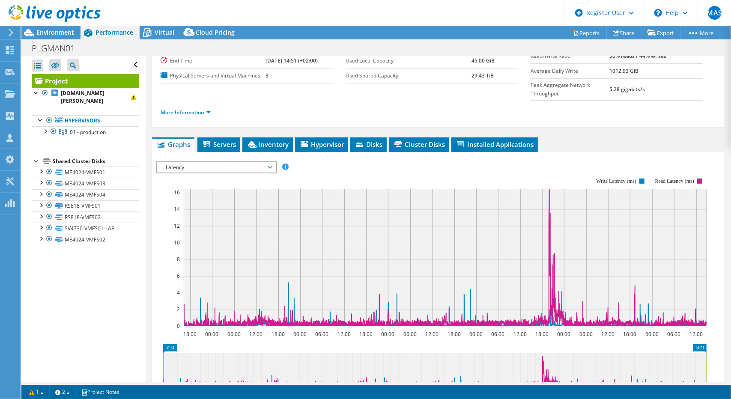
click at [228, 162] on span "Latency" at bounding box center [216, 167] width 110 height 10
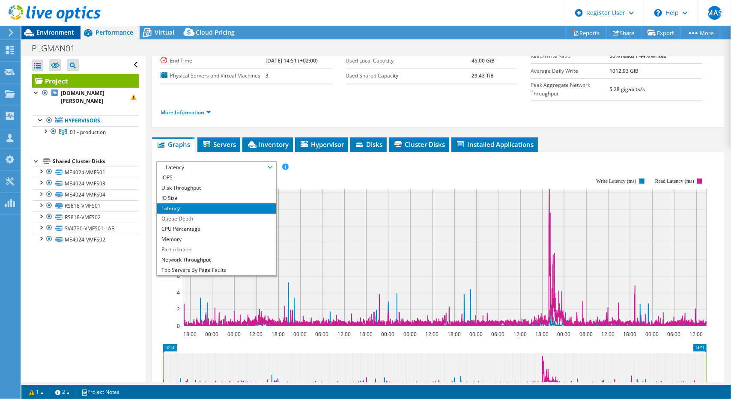
click at [46, 39] on div "Environment" at bounding box center [50, 33] width 59 height 14
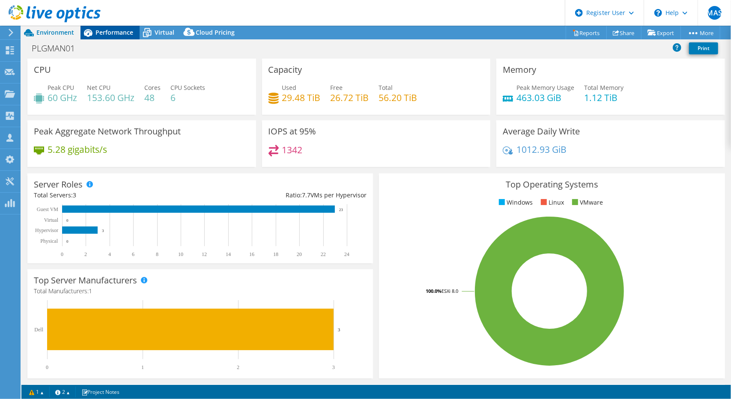
click at [116, 37] on div "Performance" at bounding box center [110, 33] width 59 height 14
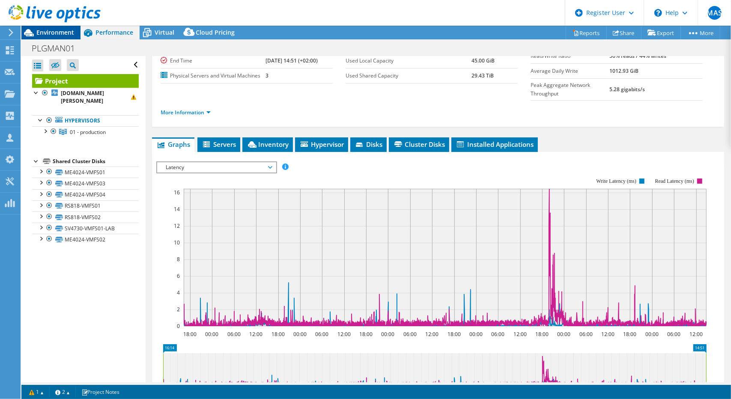
click at [56, 35] on span "Environment" at bounding box center [55, 32] width 38 height 8
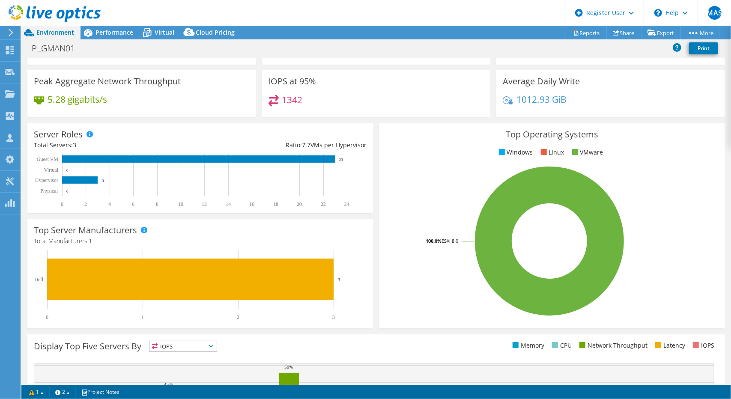
scroll to position [0, 0]
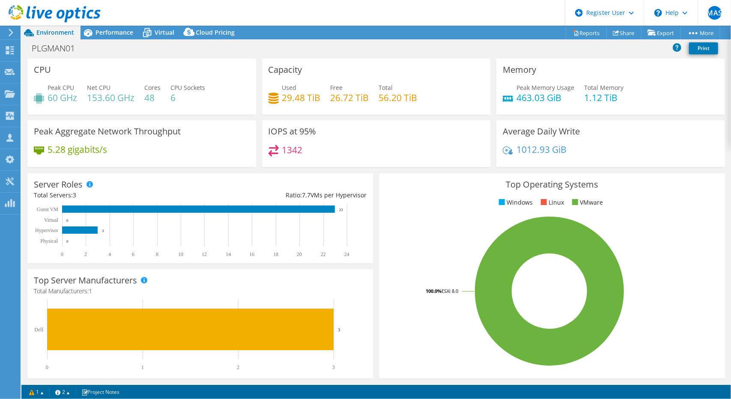
click at [445, 9] on header "MAS Dell User Mohamed Amine Sahla MohamedAmine.Sahla@dell.com Dell My Profile L…" at bounding box center [365, 13] width 731 height 26
click at [120, 36] on span "Performance" at bounding box center [115, 32] width 38 height 8
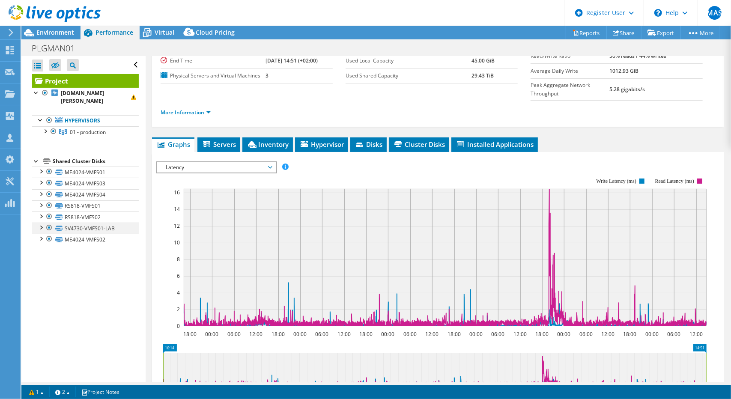
click at [49, 227] on div at bounding box center [49, 228] width 9 height 10
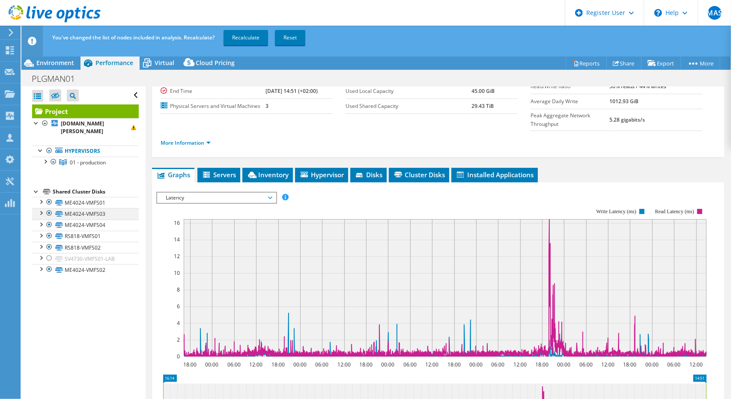
click at [50, 215] on div at bounding box center [49, 213] width 9 height 10
click at [49, 233] on div at bounding box center [49, 236] width 9 height 10
click at [52, 246] on div at bounding box center [49, 247] width 9 height 10
click at [46, 161] on div at bounding box center [45, 161] width 9 height 9
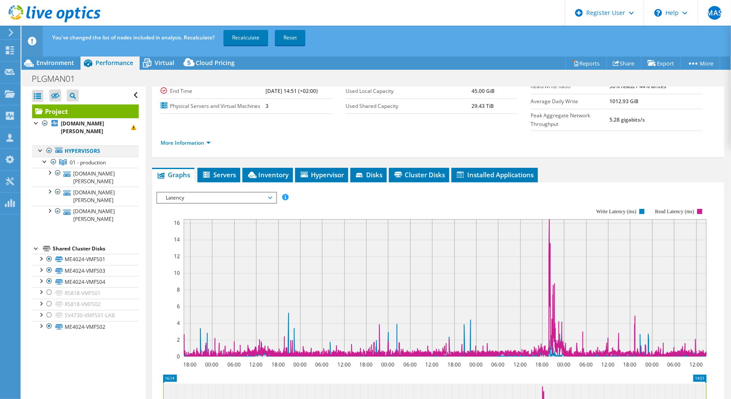
click at [49, 153] on div at bounding box center [49, 151] width 9 height 10
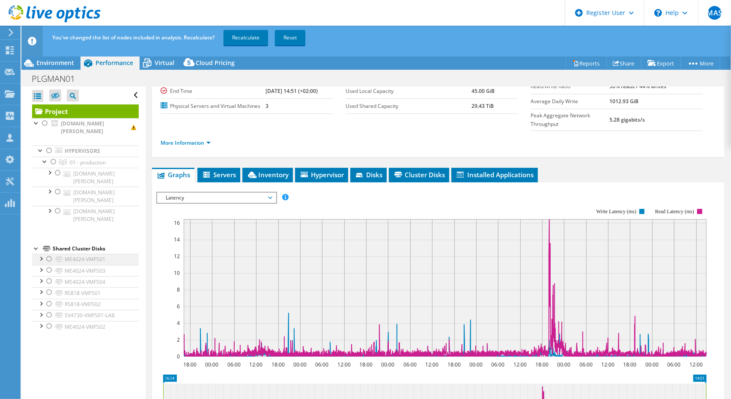
click at [51, 257] on div at bounding box center [49, 259] width 9 height 10
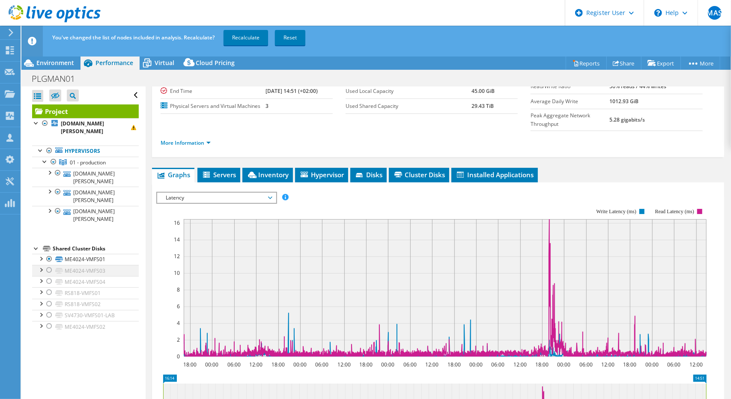
click at [49, 268] on div at bounding box center [49, 270] width 9 height 10
click at [49, 279] on div at bounding box center [49, 281] width 9 height 10
click at [47, 324] on div at bounding box center [49, 326] width 9 height 10
click at [240, 41] on link "Recalculate" at bounding box center [246, 37] width 45 height 15
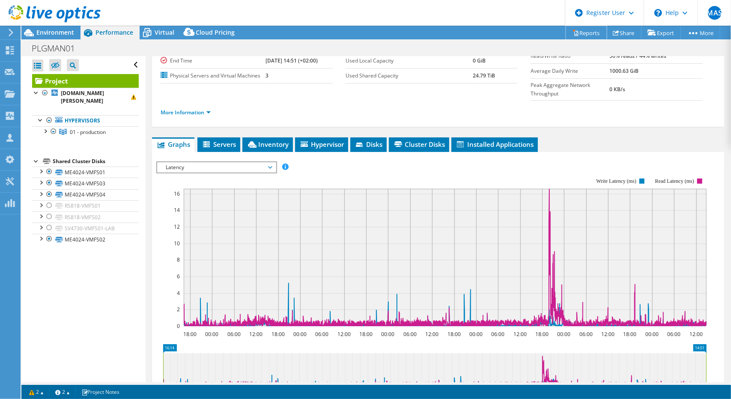
click at [583, 32] on link "Reports" at bounding box center [586, 32] width 41 height 13
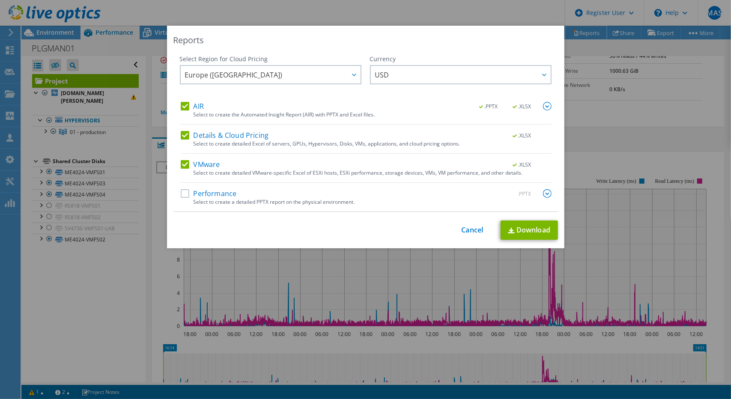
scroll to position [18, 0]
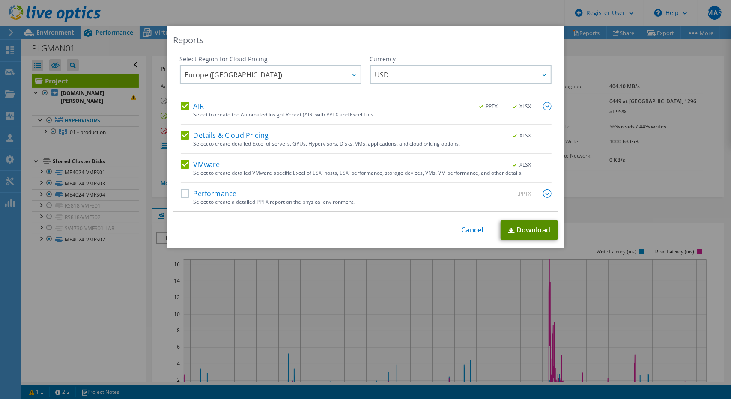
click at [525, 227] on link "Download" at bounding box center [529, 230] width 57 height 19
click at [111, 282] on div "Reports Select Region for Cloud Pricing Asia Pacific (Hong Kong) Asia Pacific (…" at bounding box center [365, 200] width 731 height 348
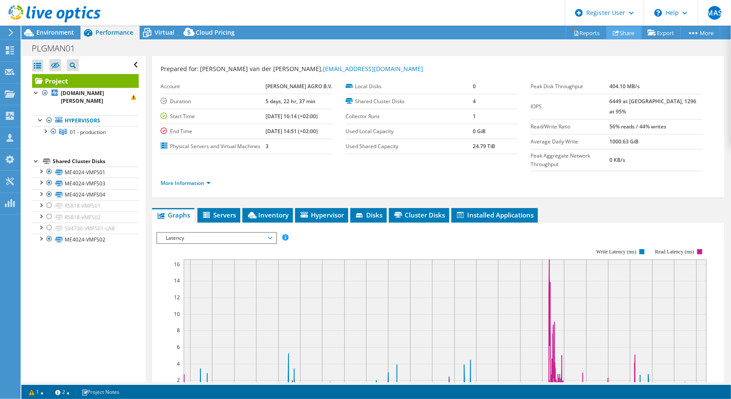
click at [622, 31] on link "Share" at bounding box center [624, 32] width 35 height 13
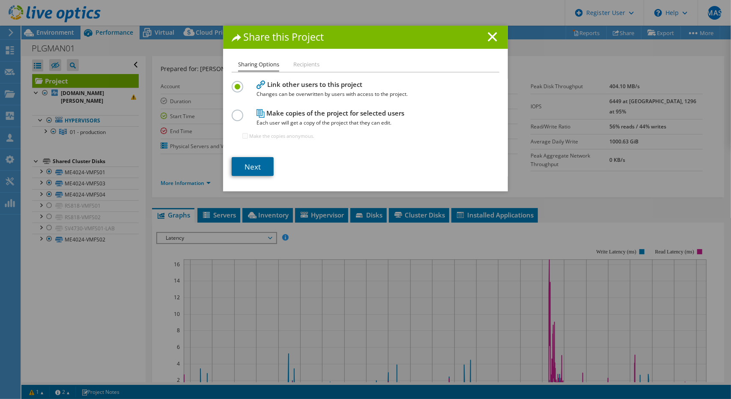
click at [254, 164] on link "Next" at bounding box center [253, 166] width 42 height 19
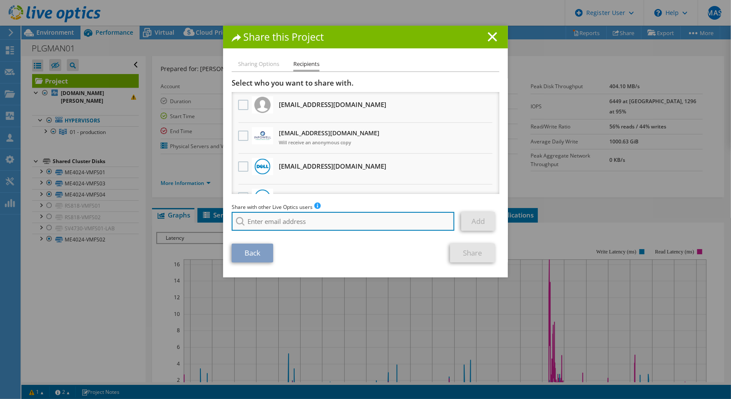
click at [321, 224] on input "search" at bounding box center [343, 221] width 223 height 19
paste input "it@ploeger.com"
click at [332, 222] on input "it@ploeger.com" at bounding box center [343, 221] width 223 height 19
type input "it@ploeger.com"
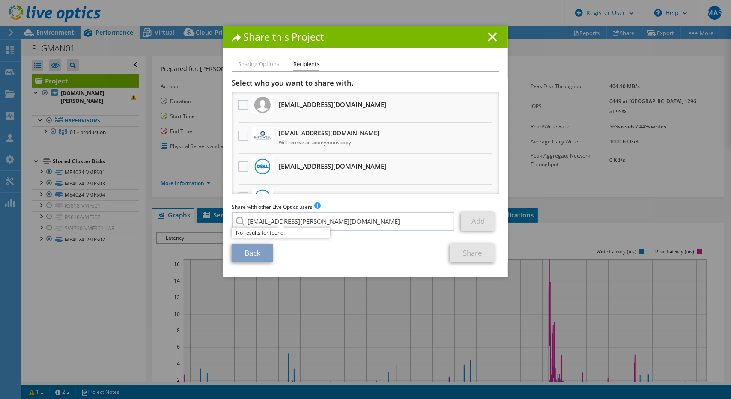
click at [492, 35] on icon at bounding box center [492, 36] width 9 height 9
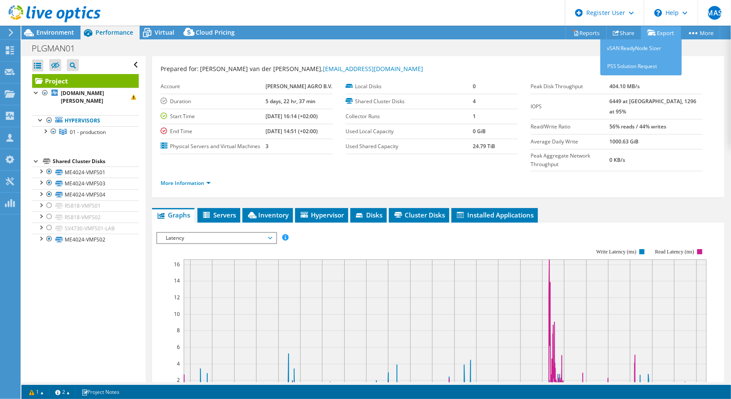
click at [664, 33] on link "Export" at bounding box center [661, 32] width 40 height 13
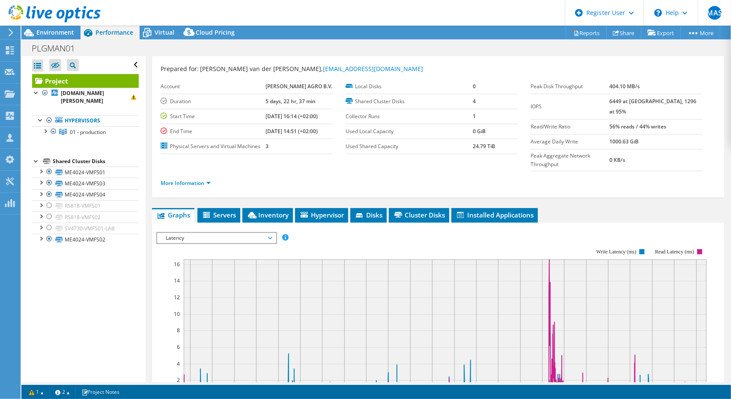
click at [560, 56] on div "Project Details" at bounding box center [438, 50] width 555 height 18
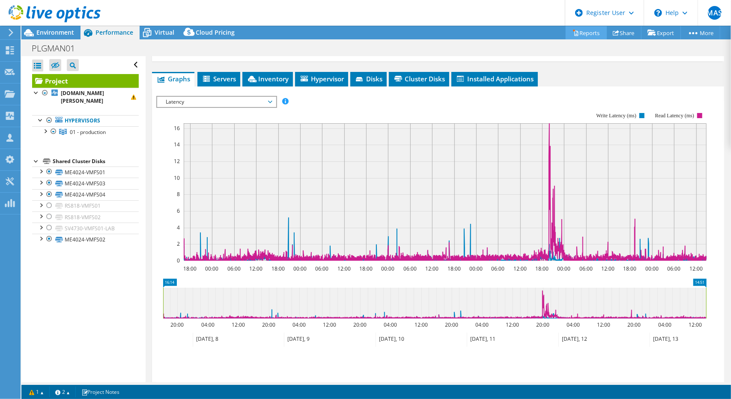
click at [580, 31] on link "Reports" at bounding box center [586, 32] width 41 height 13
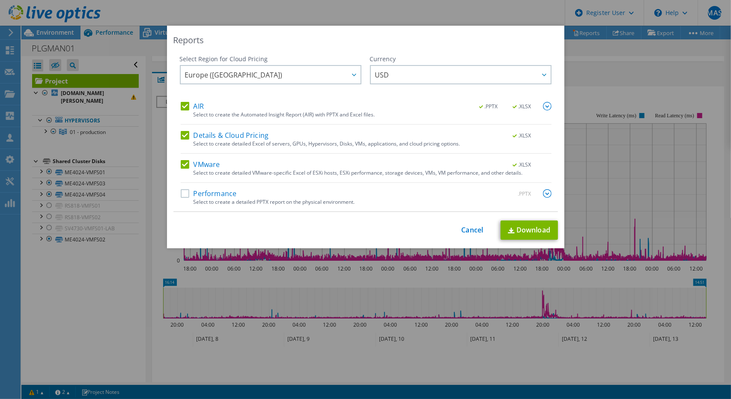
click at [183, 194] on label "Performance" at bounding box center [209, 193] width 56 height 9
click at [0, 0] on input "Performance" at bounding box center [0, 0] width 0 height 0
click at [534, 227] on link "Download" at bounding box center [529, 230] width 57 height 19
click at [471, 233] on link "Cancel" at bounding box center [473, 230] width 22 height 8
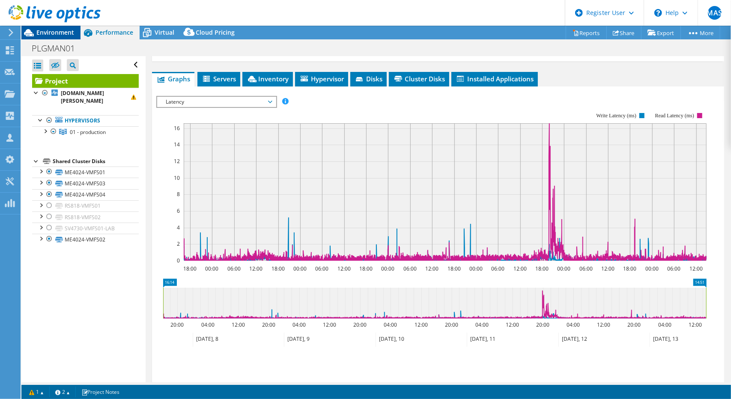
click at [66, 37] on div "Environment" at bounding box center [50, 33] width 59 height 14
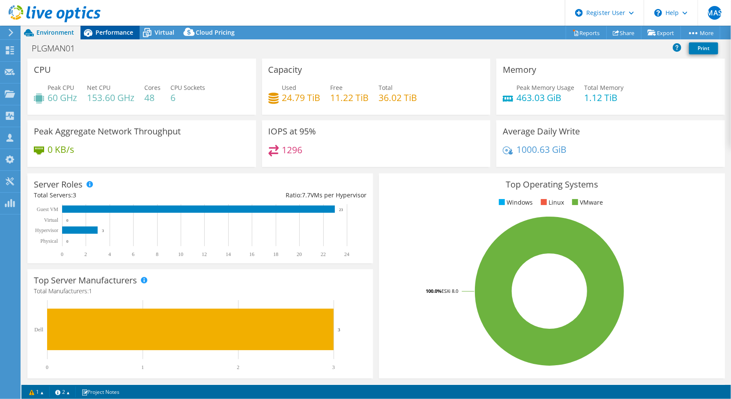
click at [128, 33] on span "Performance" at bounding box center [115, 32] width 38 height 8
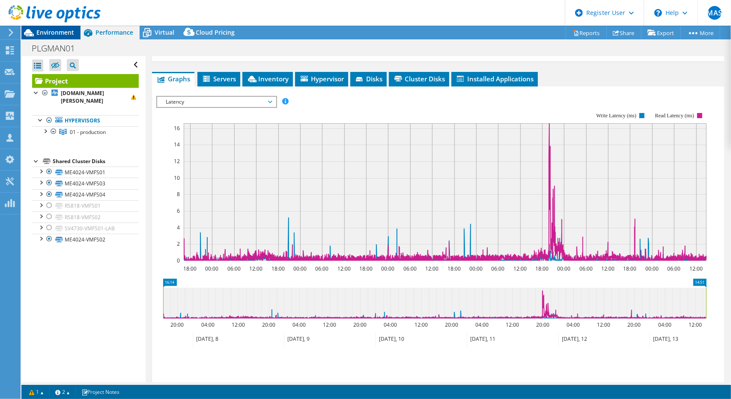
click at [62, 32] on span "Environment" at bounding box center [55, 32] width 38 height 8
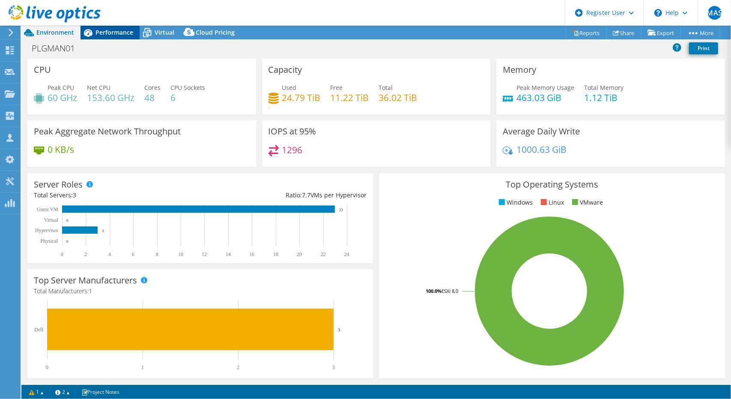
click at [130, 35] on span "Performance" at bounding box center [115, 32] width 38 height 8
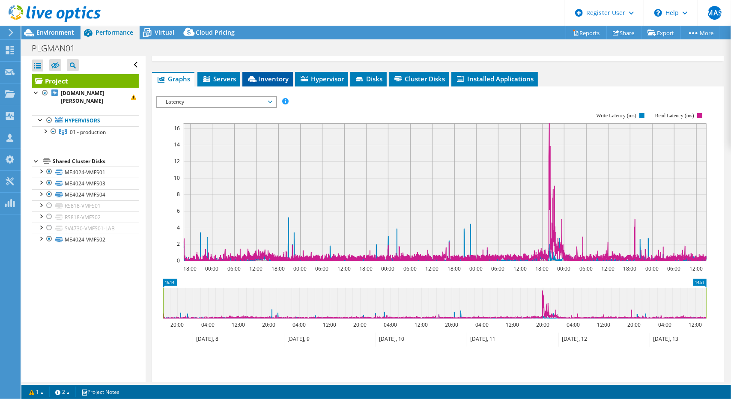
click at [260, 75] on span "Inventory" at bounding box center [268, 79] width 42 height 9
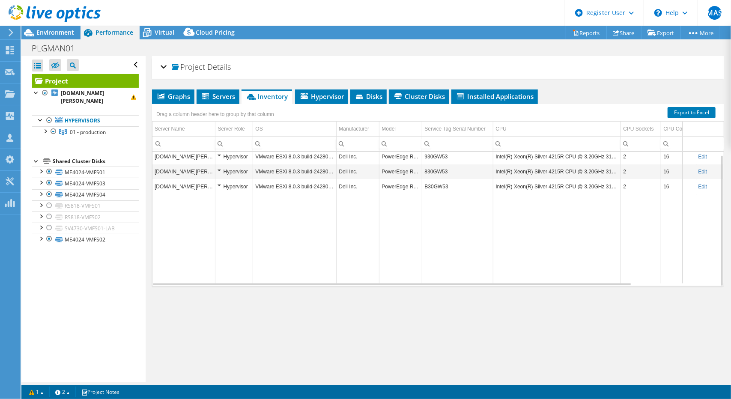
scroll to position [0, 0]
click at [57, 30] on span "Environment" at bounding box center [55, 32] width 38 height 8
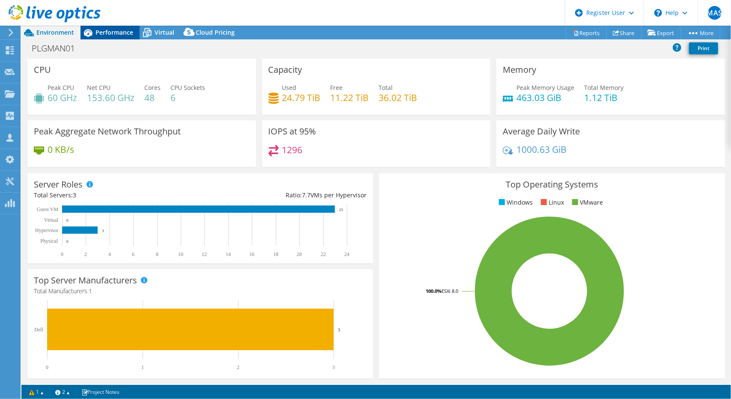
click at [118, 37] on div "Performance" at bounding box center [110, 33] width 59 height 14
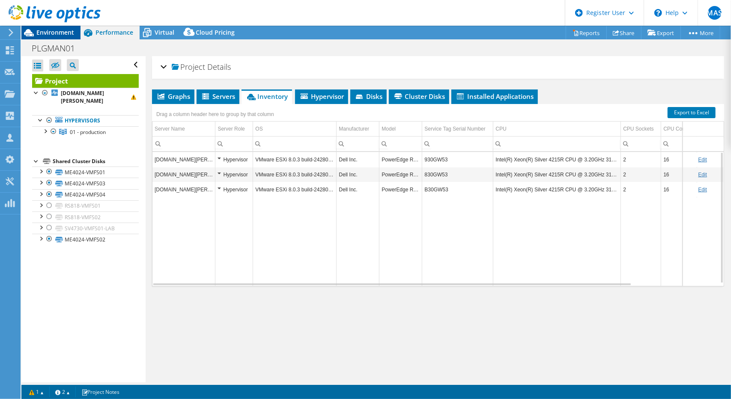
click at [49, 30] on span "Environment" at bounding box center [55, 32] width 38 height 8
